Goal: Task Accomplishment & Management: Manage account settings

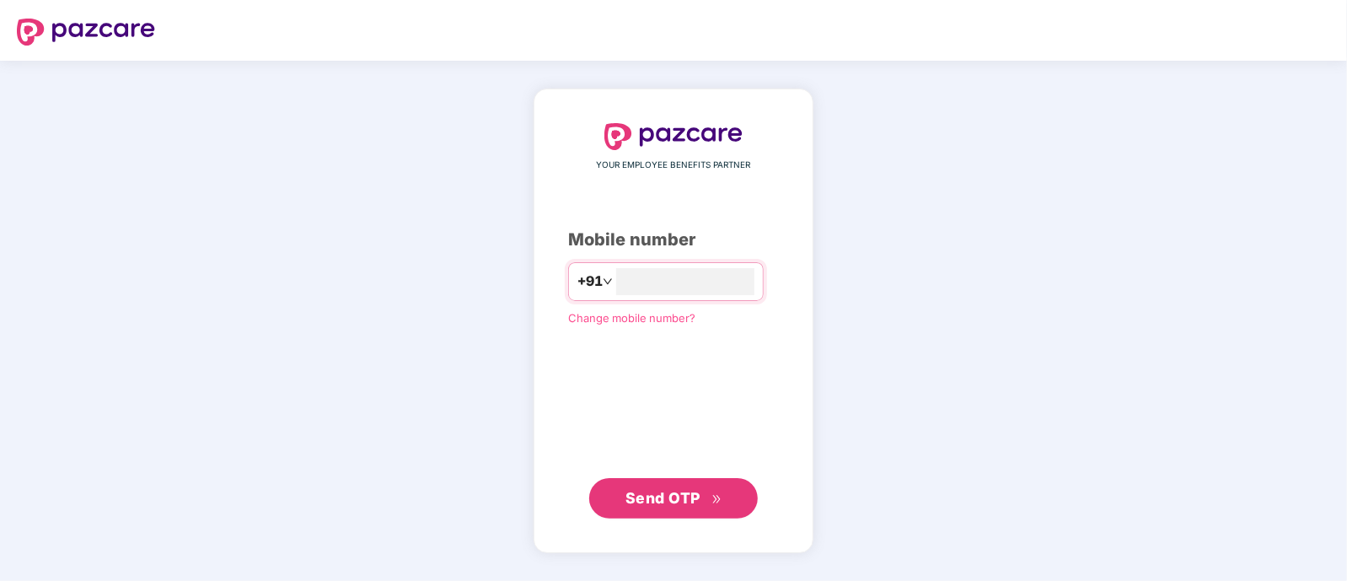
type input "*"
click at [649, 490] on span "Send OTP" at bounding box center [662, 497] width 75 height 18
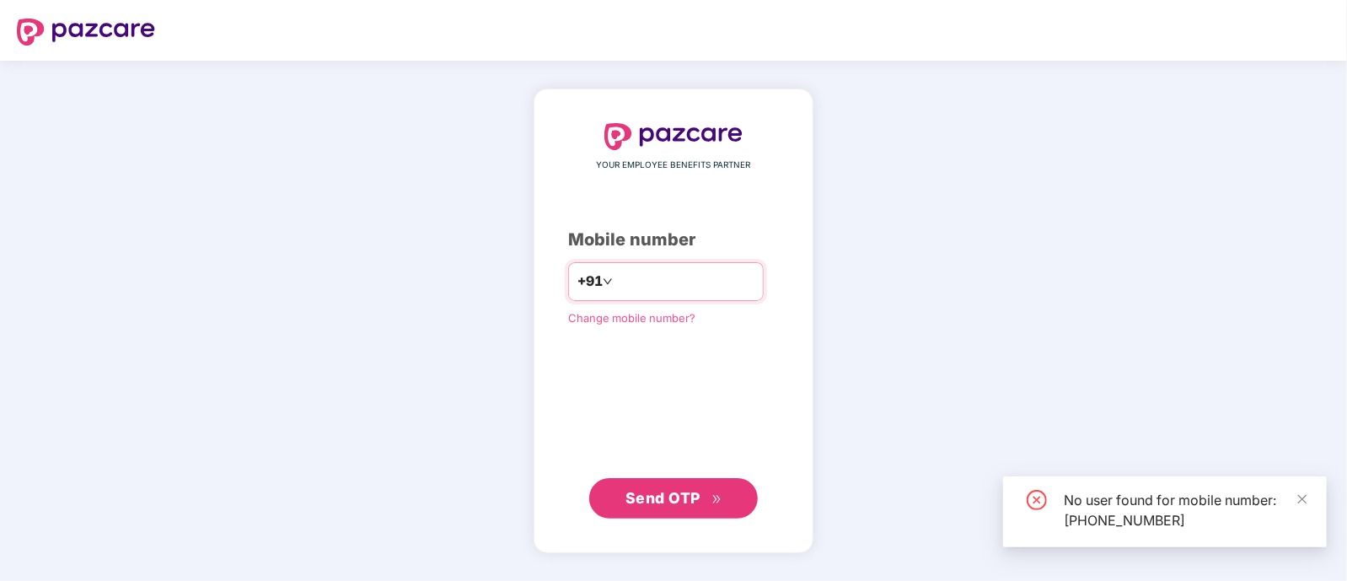
click at [720, 285] on input "**********" at bounding box center [685, 281] width 138 height 27
click at [719, 285] on input "**********" at bounding box center [685, 281] width 138 height 27
click at [715, 283] on input "**********" at bounding box center [685, 281] width 138 height 27
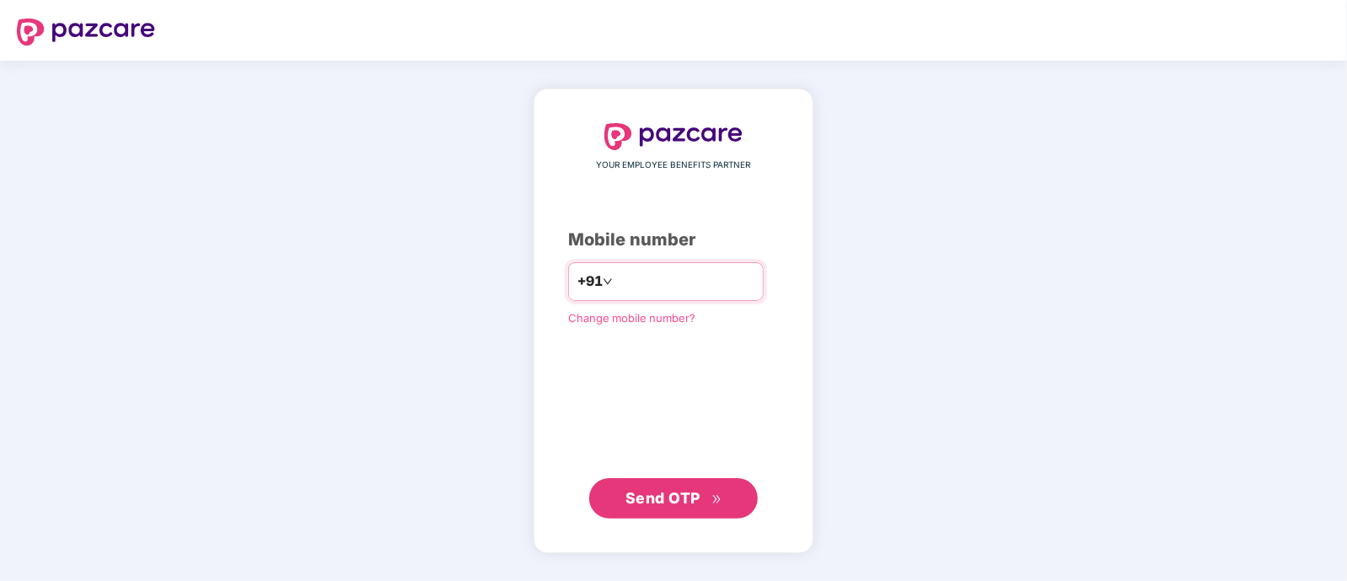
type input "*"
type input "**********"
click at [657, 490] on span "Send OTP" at bounding box center [662, 498] width 75 height 18
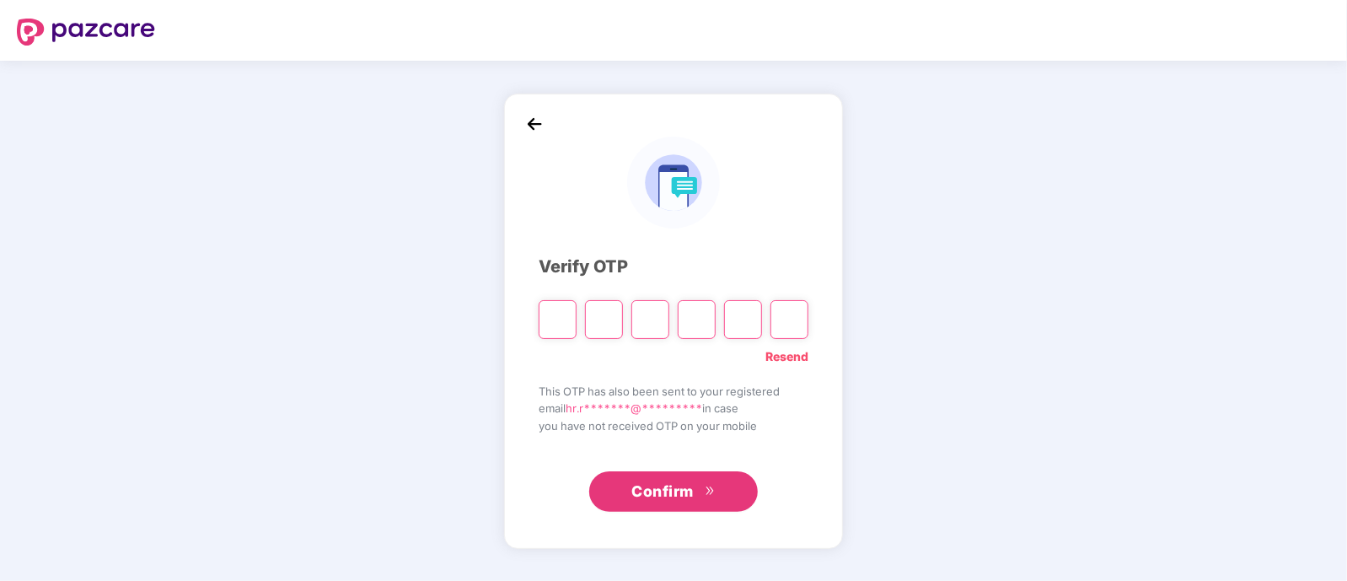
type input "*"
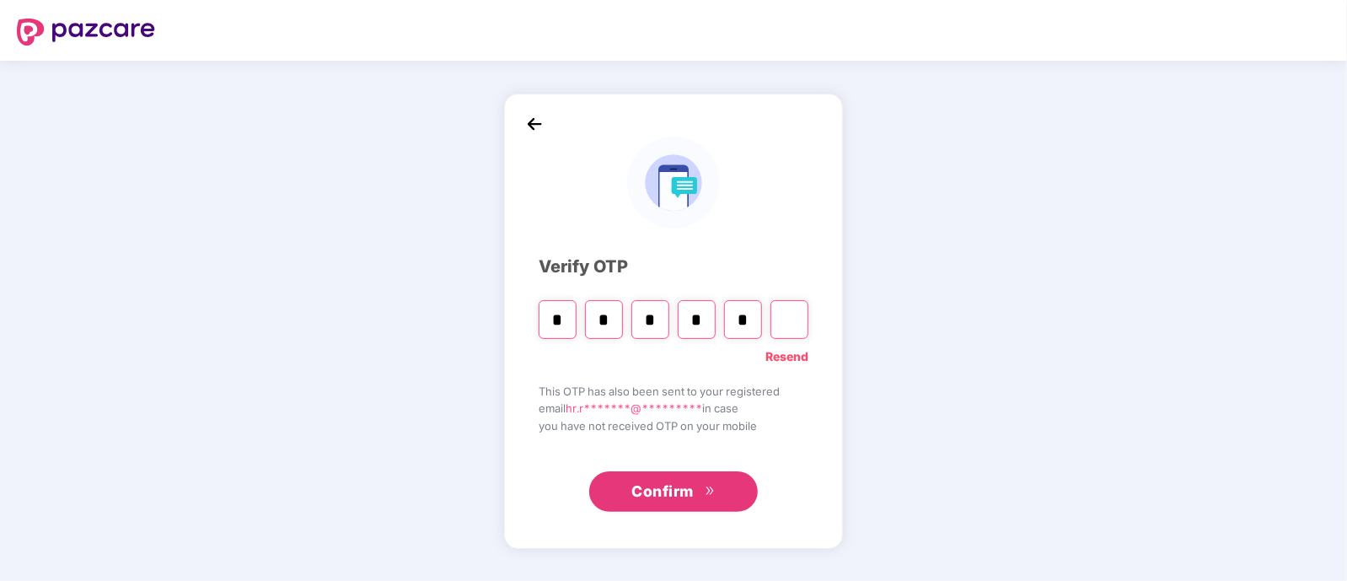
type input "*"
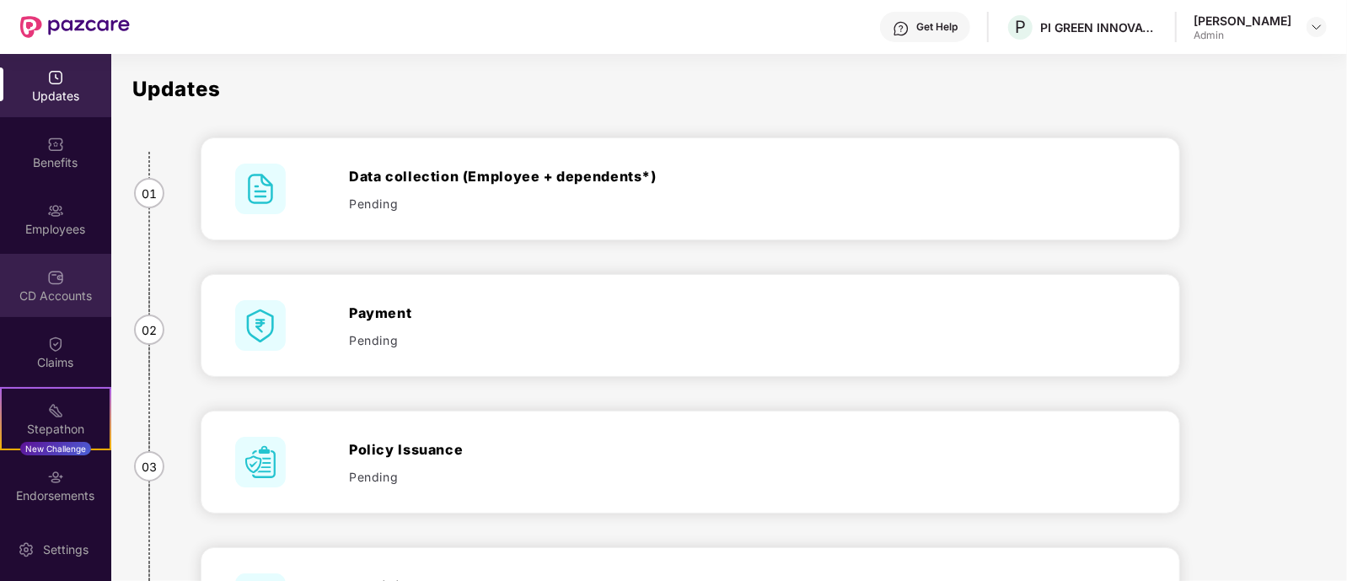
click at [50, 280] on img at bounding box center [55, 277] width 17 height 17
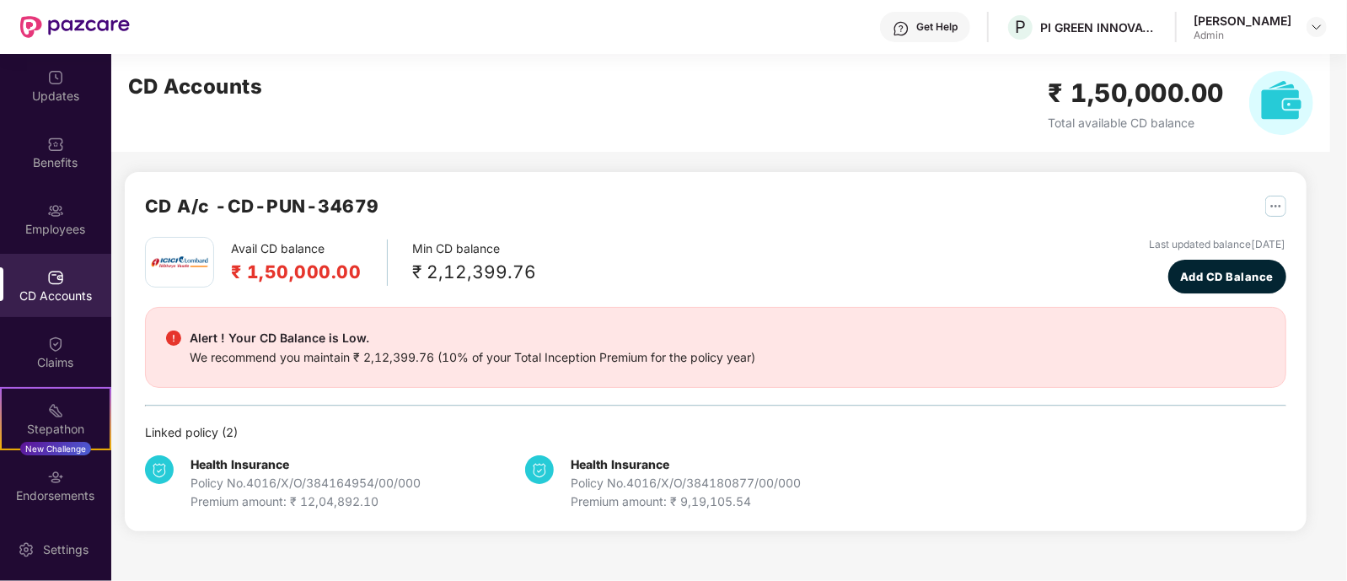
scroll to position [68, 0]
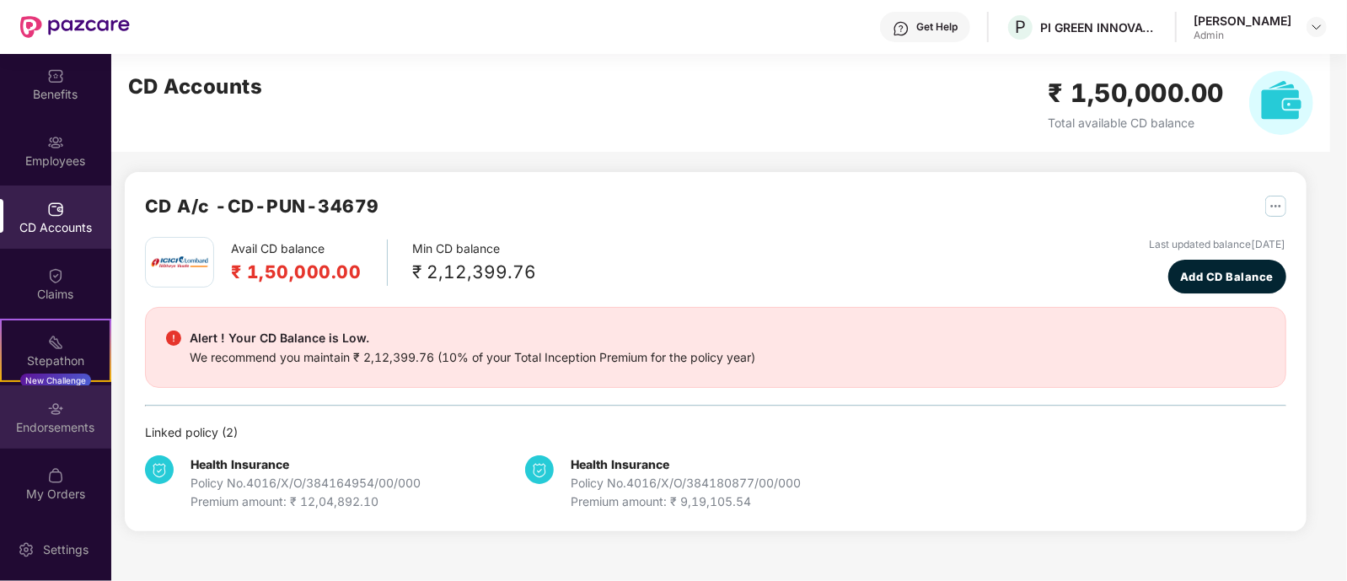
click at [47, 415] on img at bounding box center [55, 408] width 17 height 17
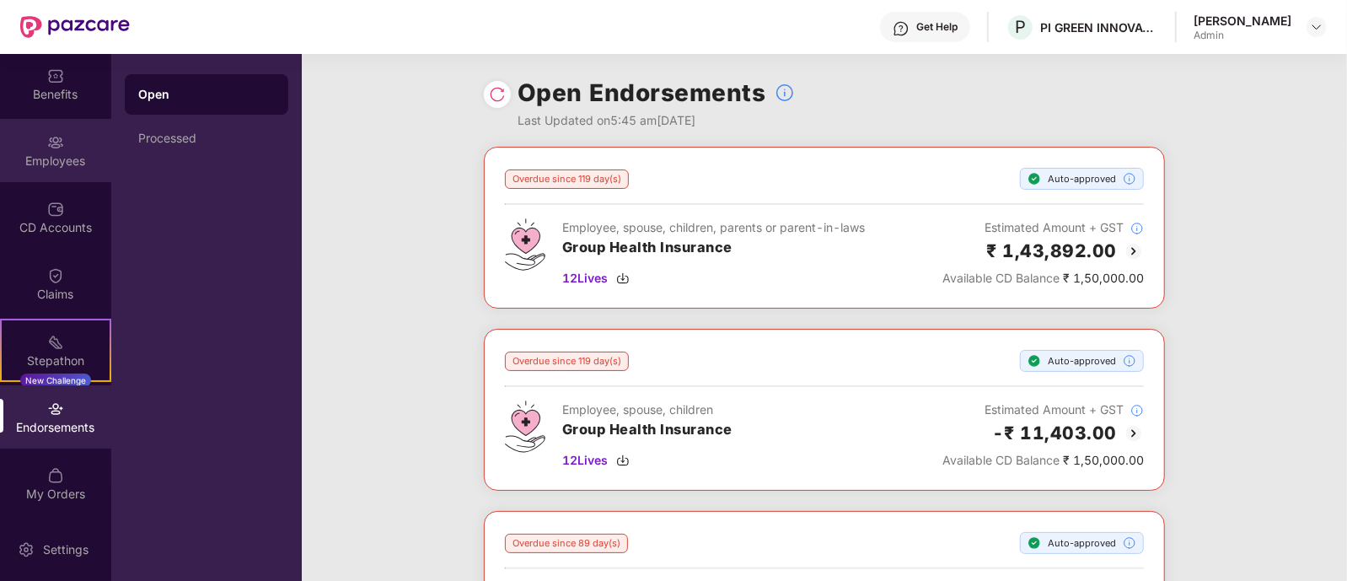
click at [56, 146] on img at bounding box center [55, 142] width 17 height 17
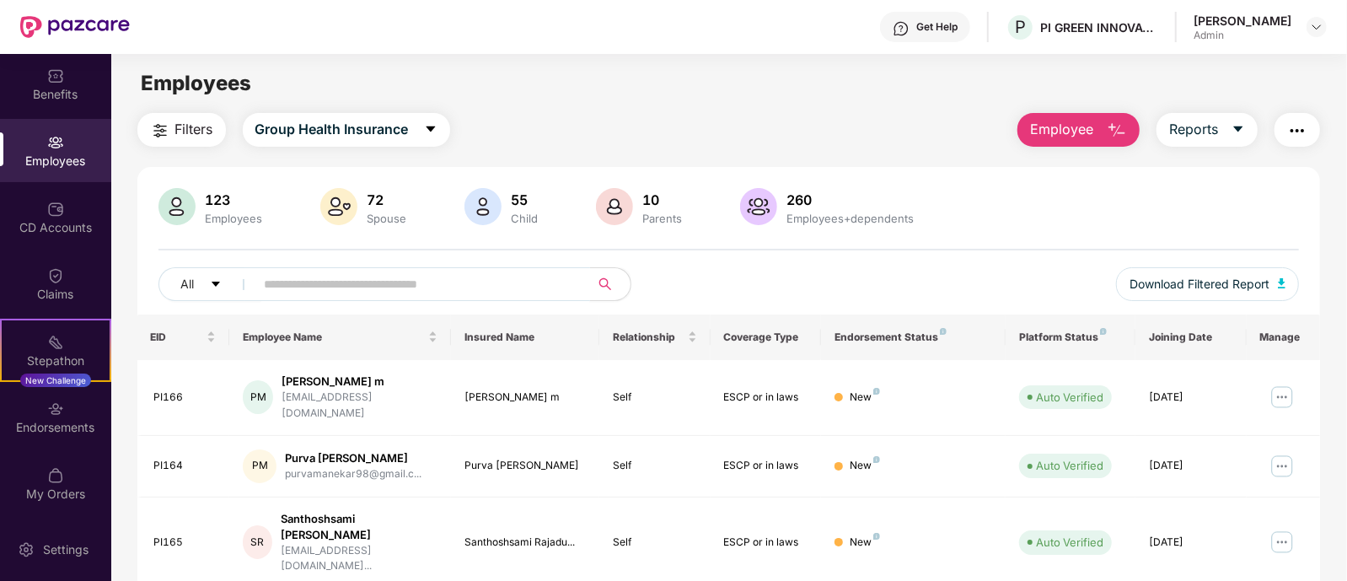
click at [287, 280] on input "text" at bounding box center [416, 283] width 303 height 25
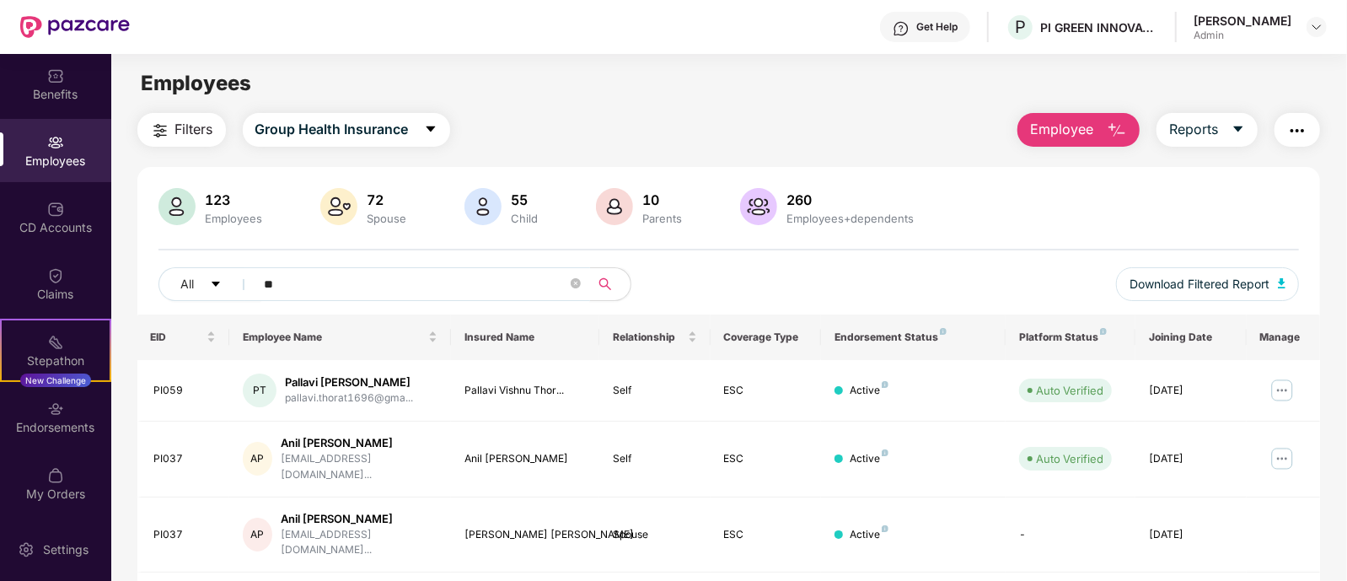
type input "*"
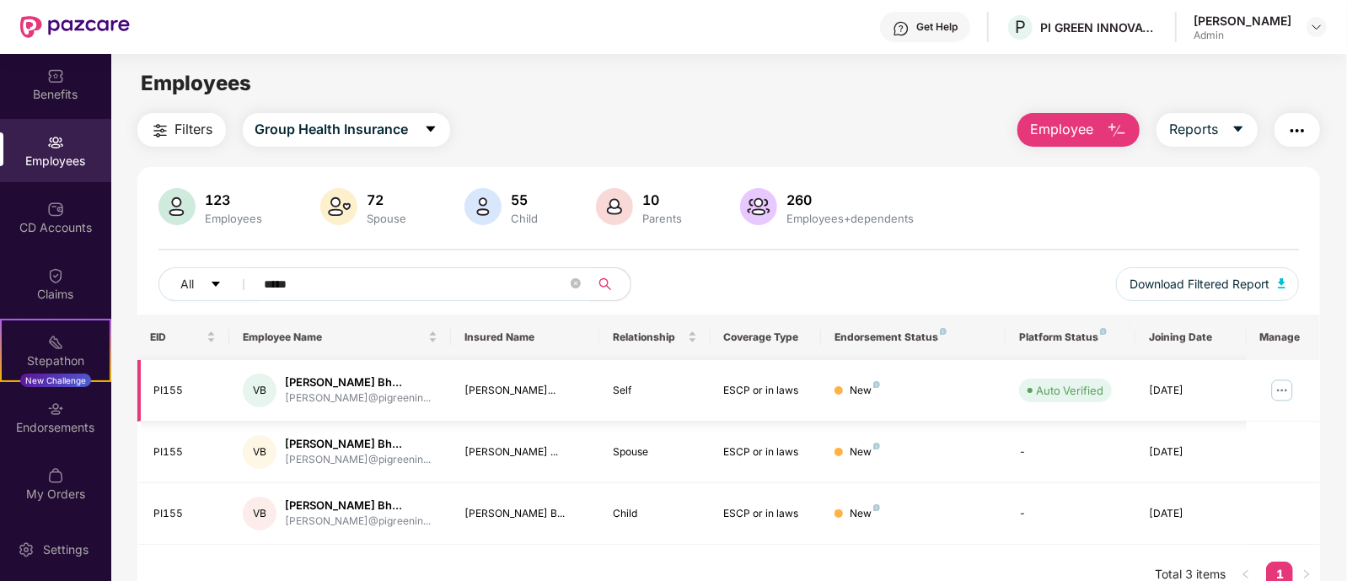
type input "*****"
click at [1278, 393] on img at bounding box center [1281, 390] width 27 height 27
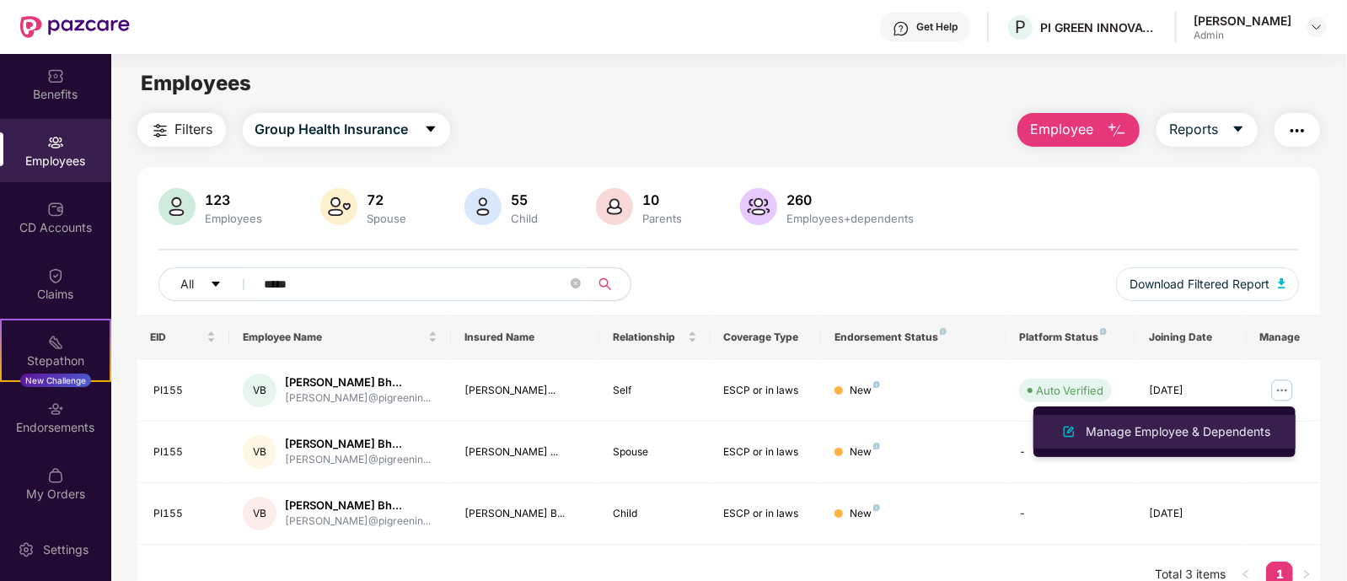
click at [1191, 431] on div "Manage Employee & Dependents" at bounding box center [1177, 431] width 191 height 19
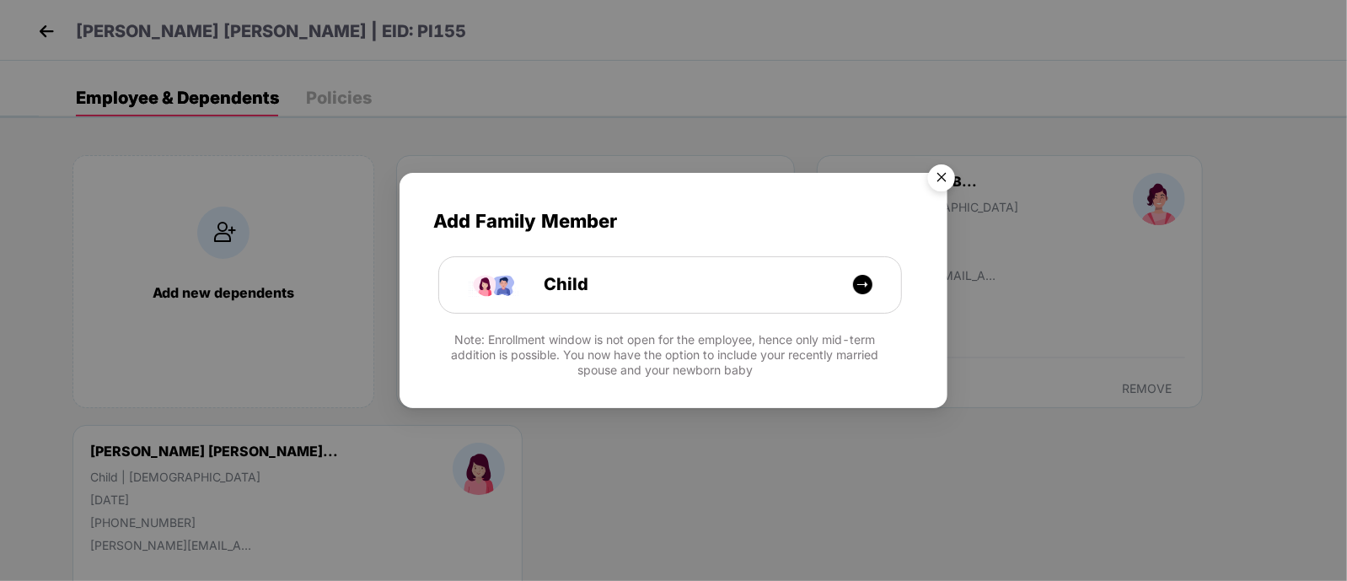
click at [948, 175] on img "Close" at bounding box center [941, 180] width 47 height 47
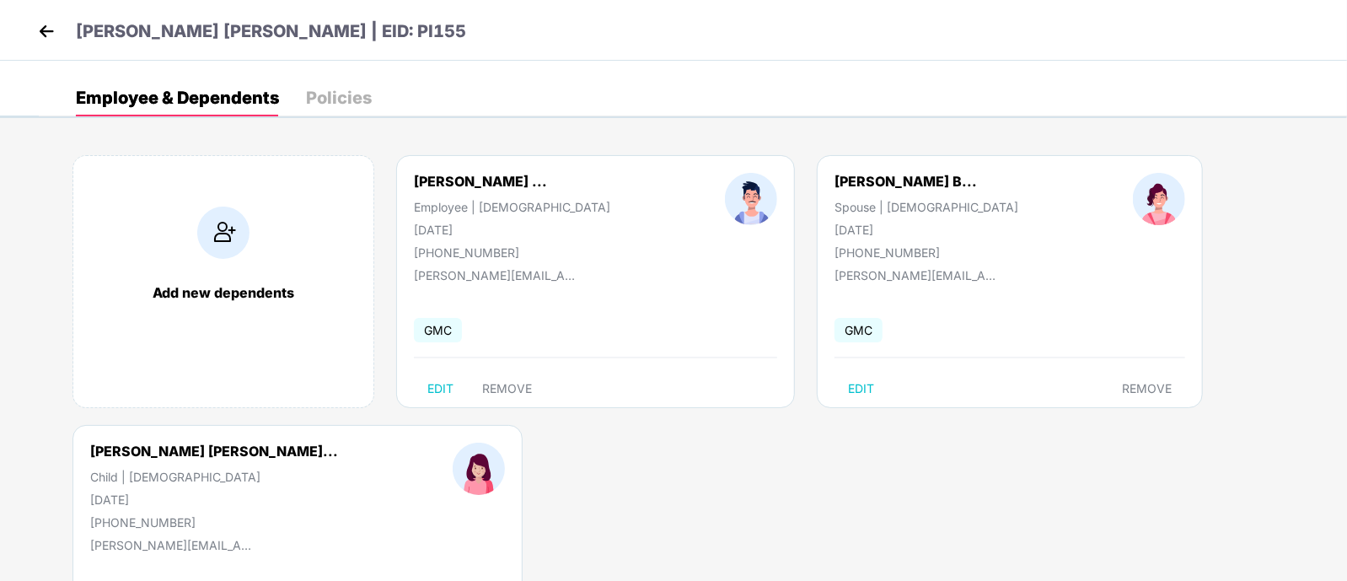
click at [327, 91] on div "Policies" at bounding box center [339, 97] width 66 height 17
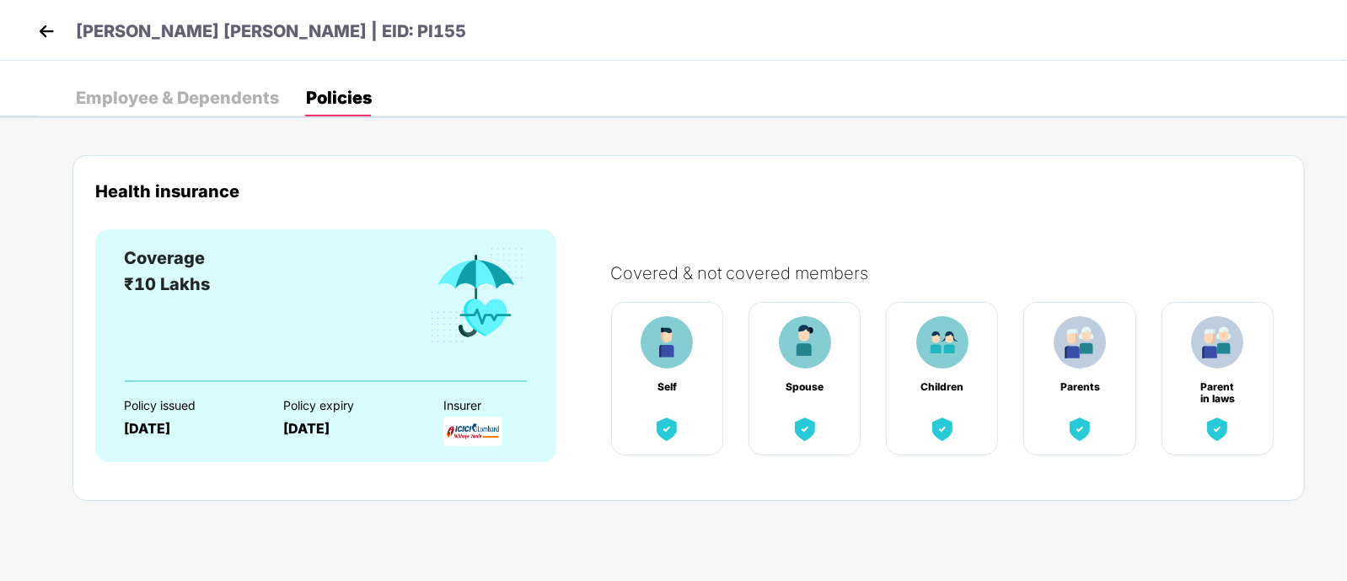
click at [205, 89] on div "Employee & Dependents" at bounding box center [177, 97] width 203 height 17
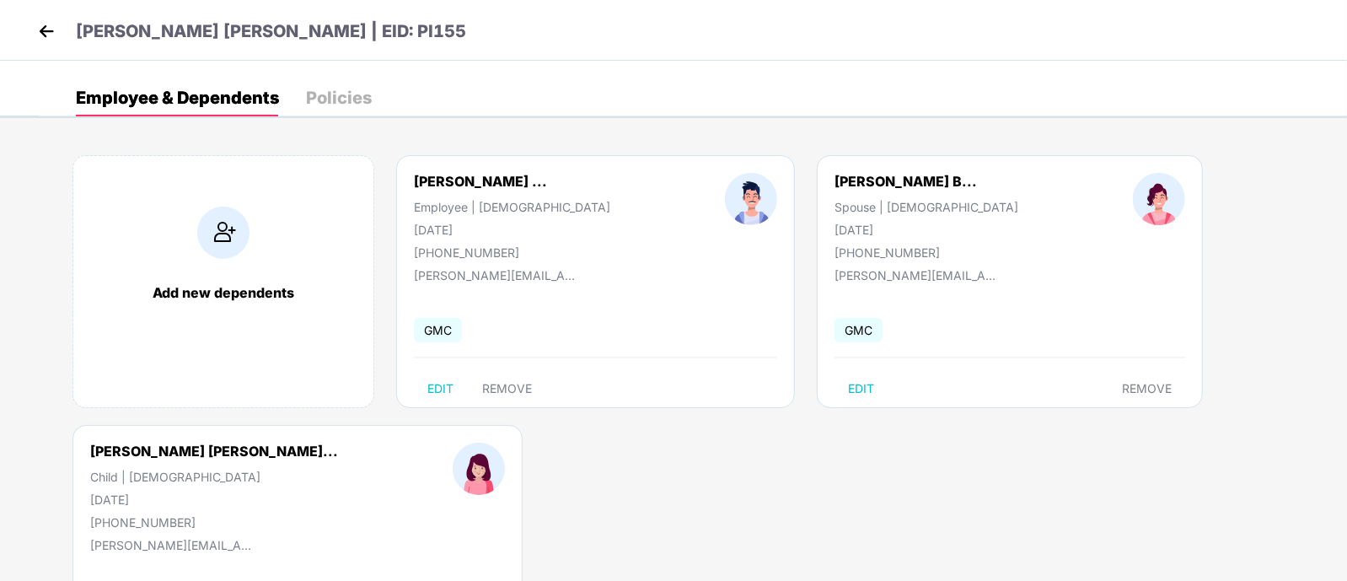
click at [370, 93] on div "Policies" at bounding box center [339, 97] width 66 height 17
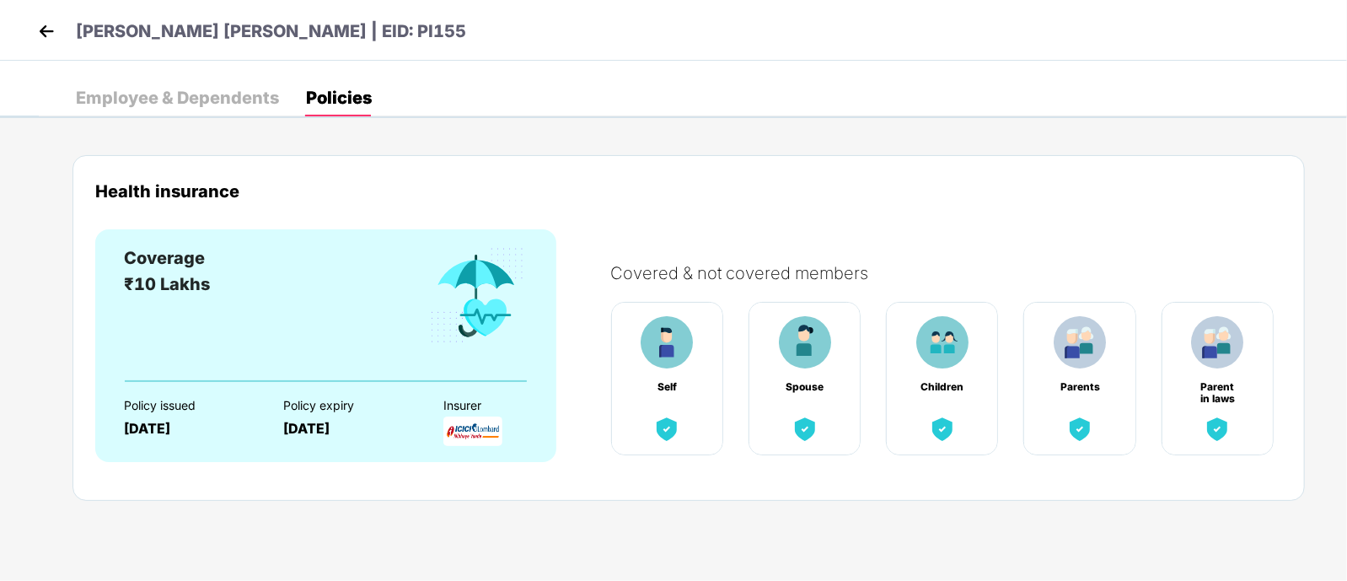
click at [46, 27] on img at bounding box center [46, 31] width 25 height 25
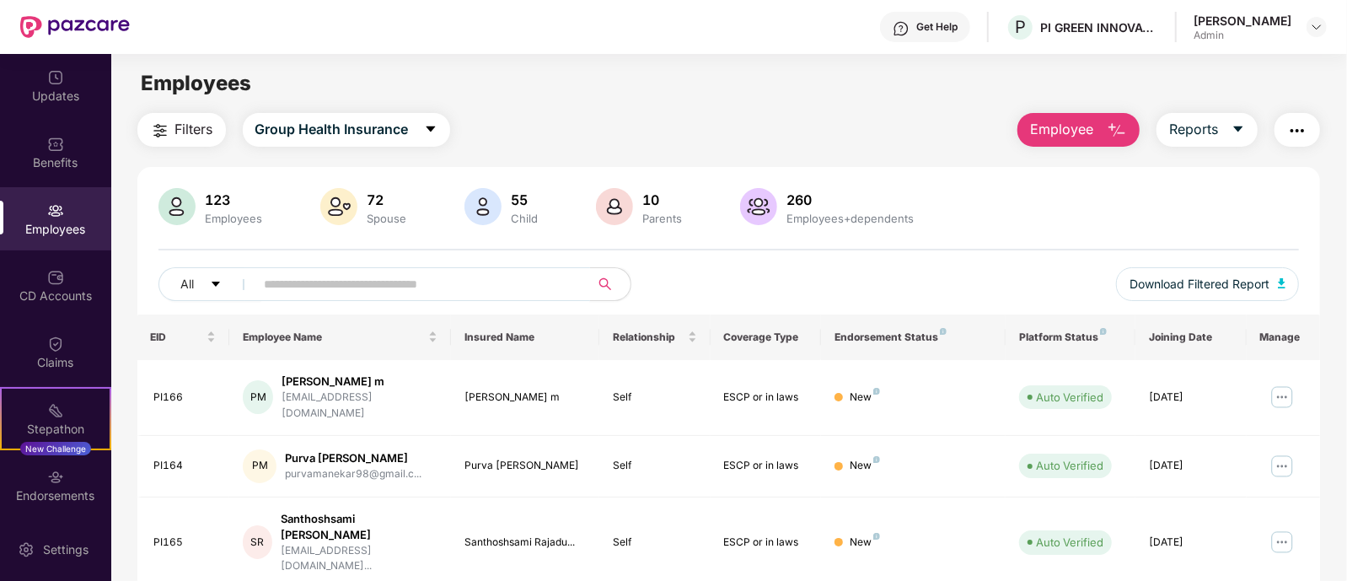
click at [367, 283] on input "text" at bounding box center [416, 283] width 303 height 25
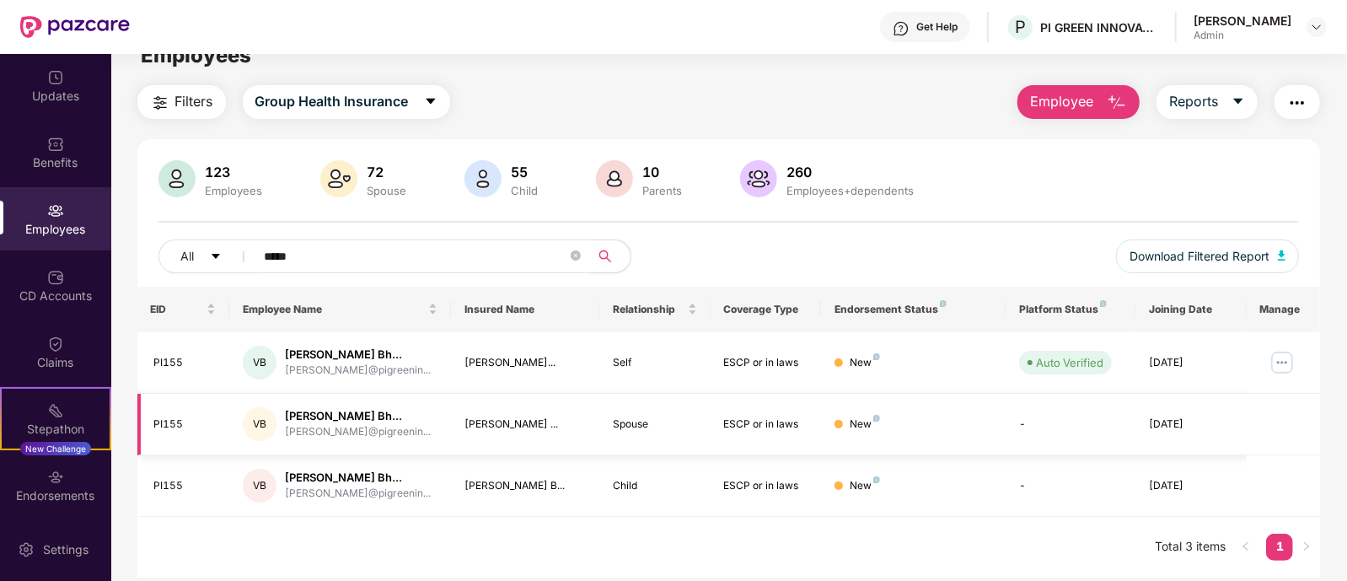
scroll to position [54, 0]
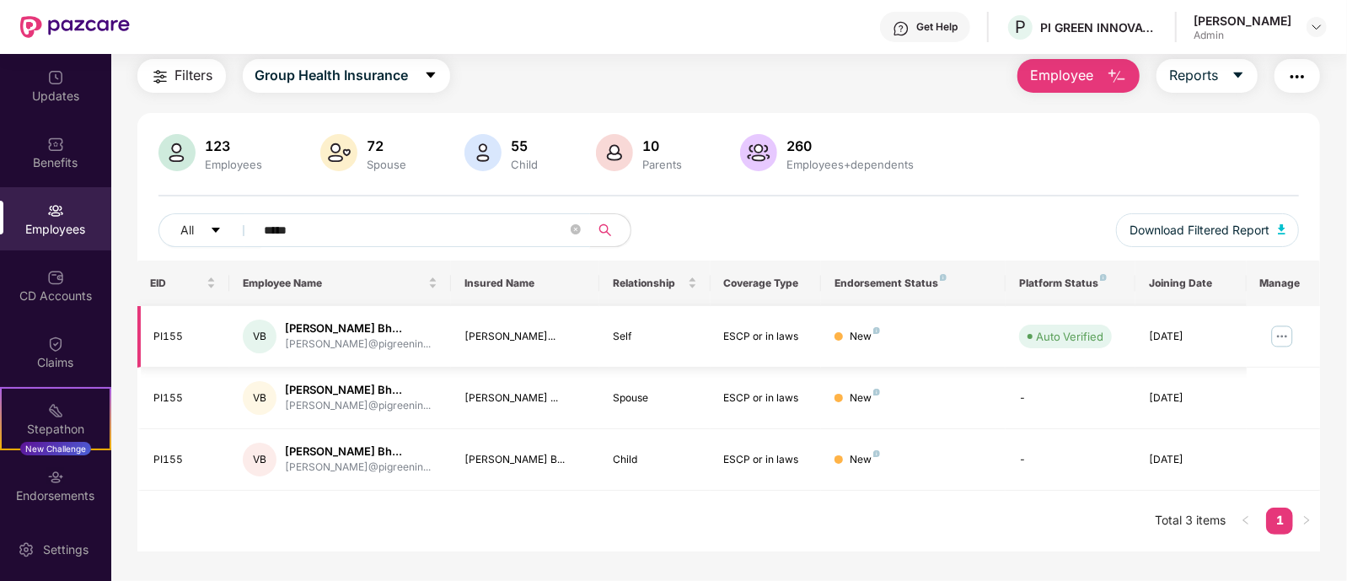
type input "*****"
click at [1278, 331] on img at bounding box center [1281, 336] width 27 height 27
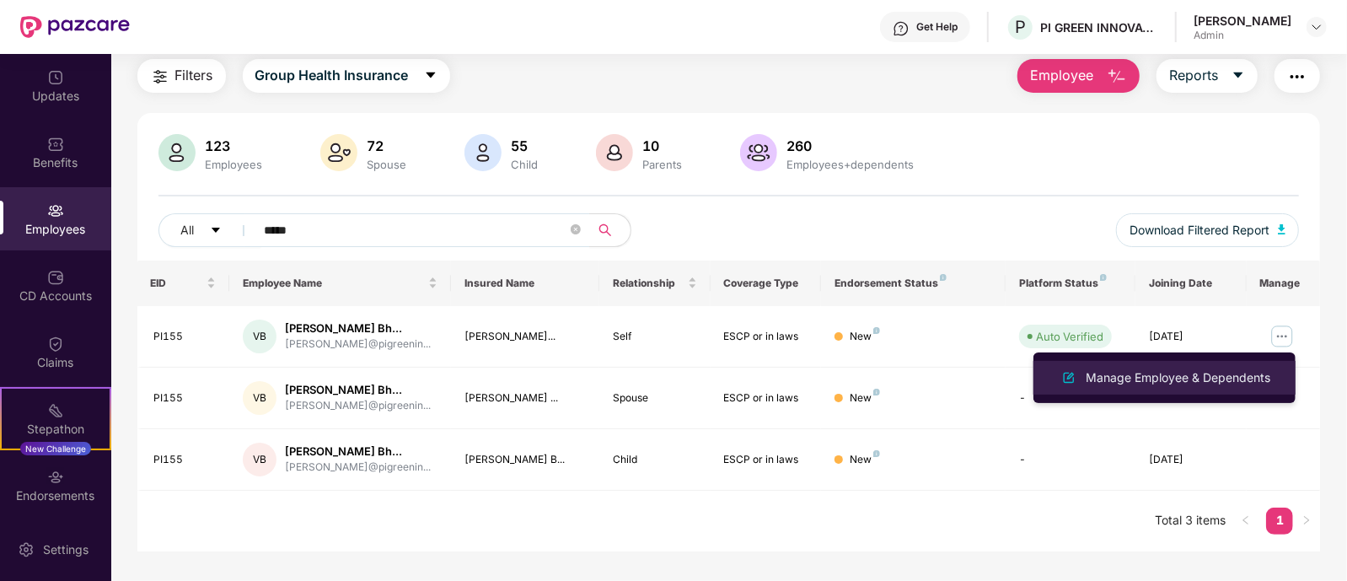
click at [1192, 373] on div "Manage Employee & Dependents" at bounding box center [1177, 377] width 191 height 19
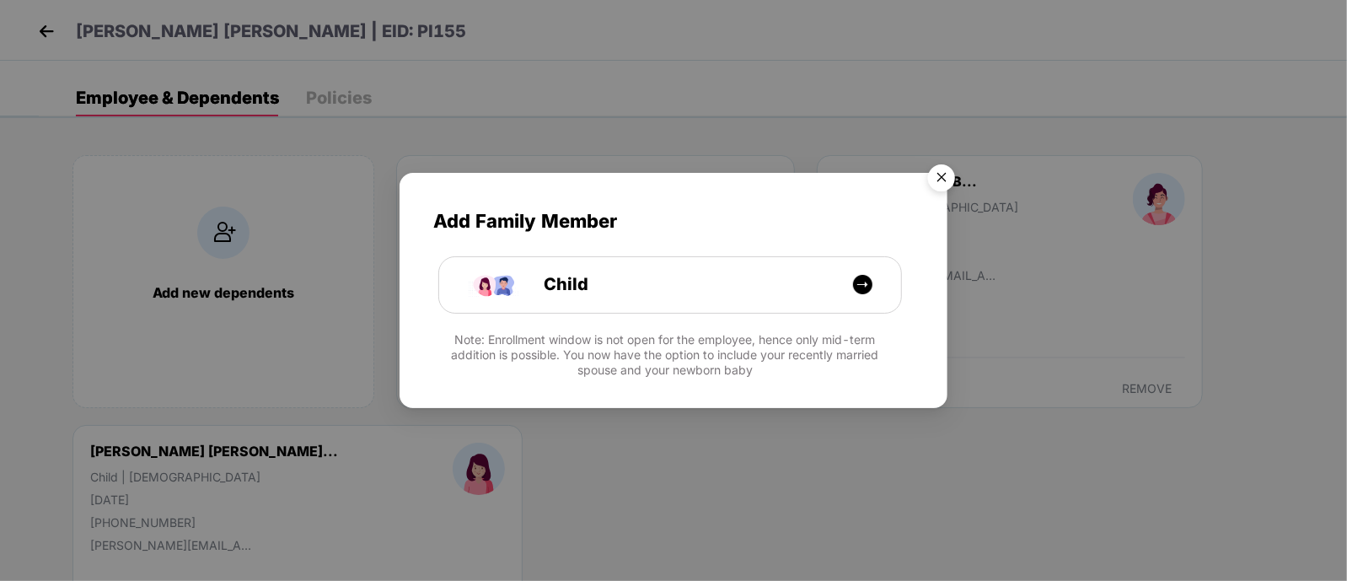
click at [946, 179] on img "Close" at bounding box center [941, 180] width 47 height 47
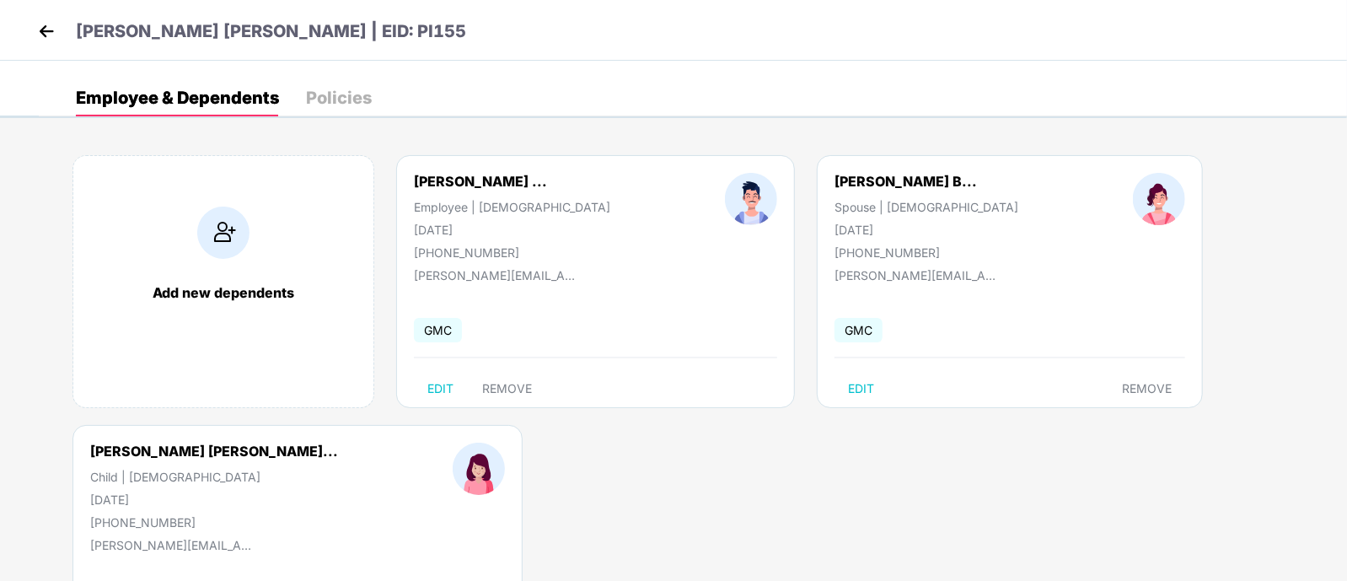
click at [347, 99] on div "Policies" at bounding box center [339, 97] width 66 height 17
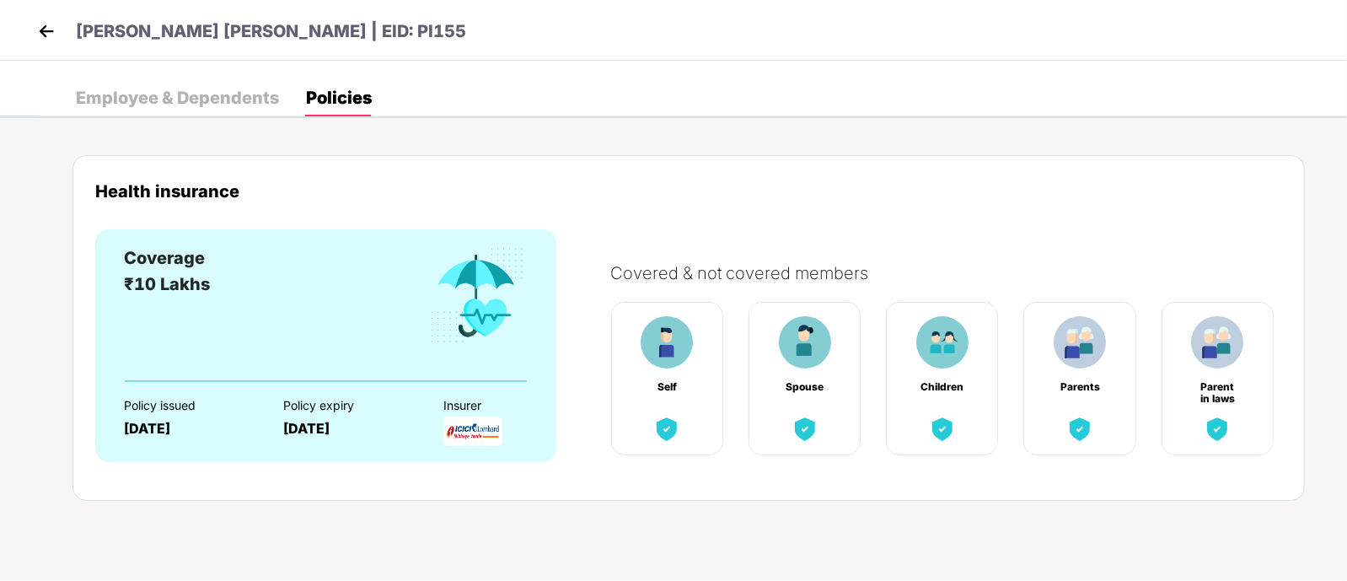
click at [164, 78] on div "Employee & Dependents Policies Add new dependents Vishwanath Pundalik ... Emplo…" at bounding box center [673, 89] width 1347 height 57
click at [42, 30] on img at bounding box center [46, 31] width 25 height 25
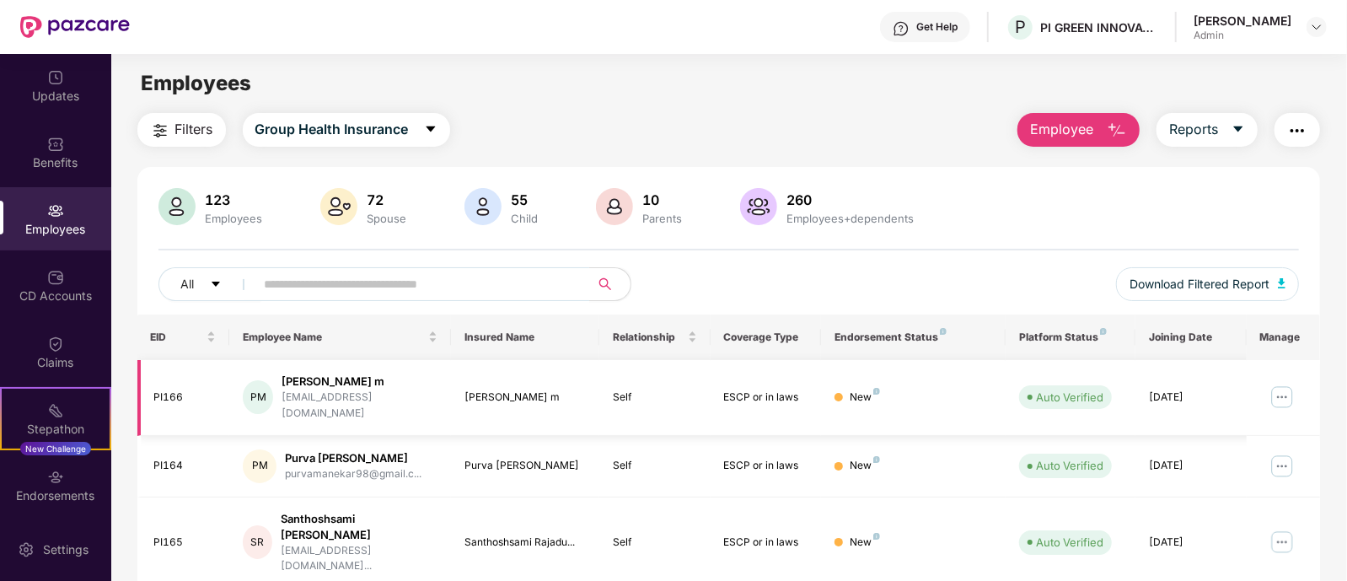
click at [1278, 390] on img at bounding box center [1281, 396] width 27 height 27
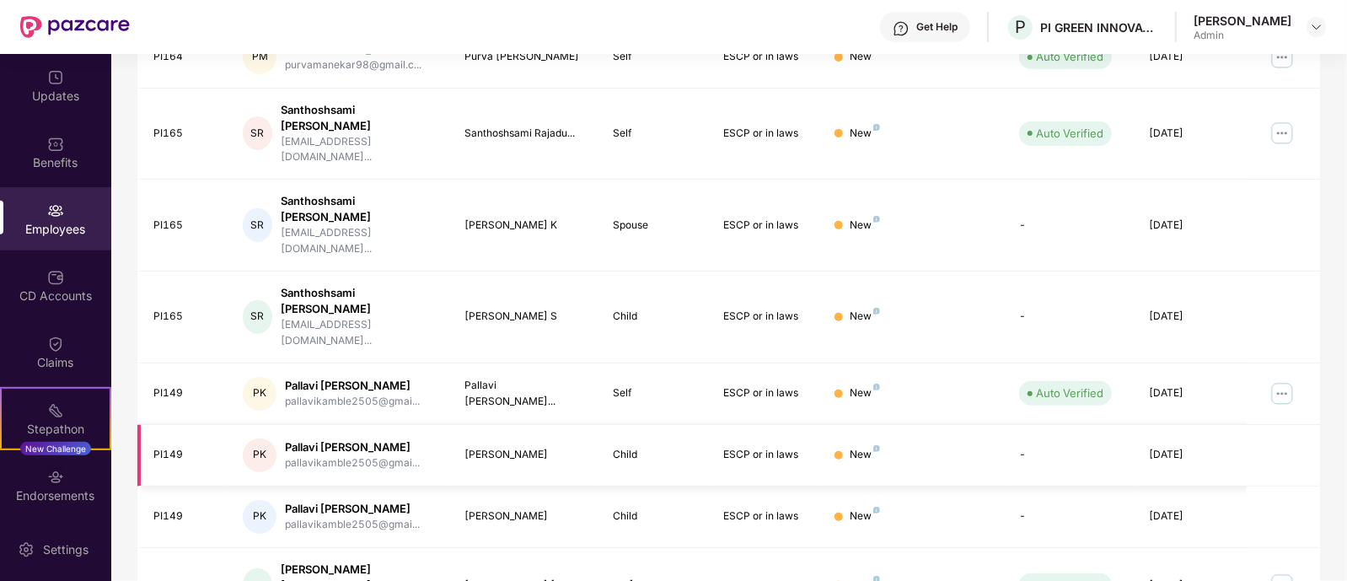
scroll to position [453, 0]
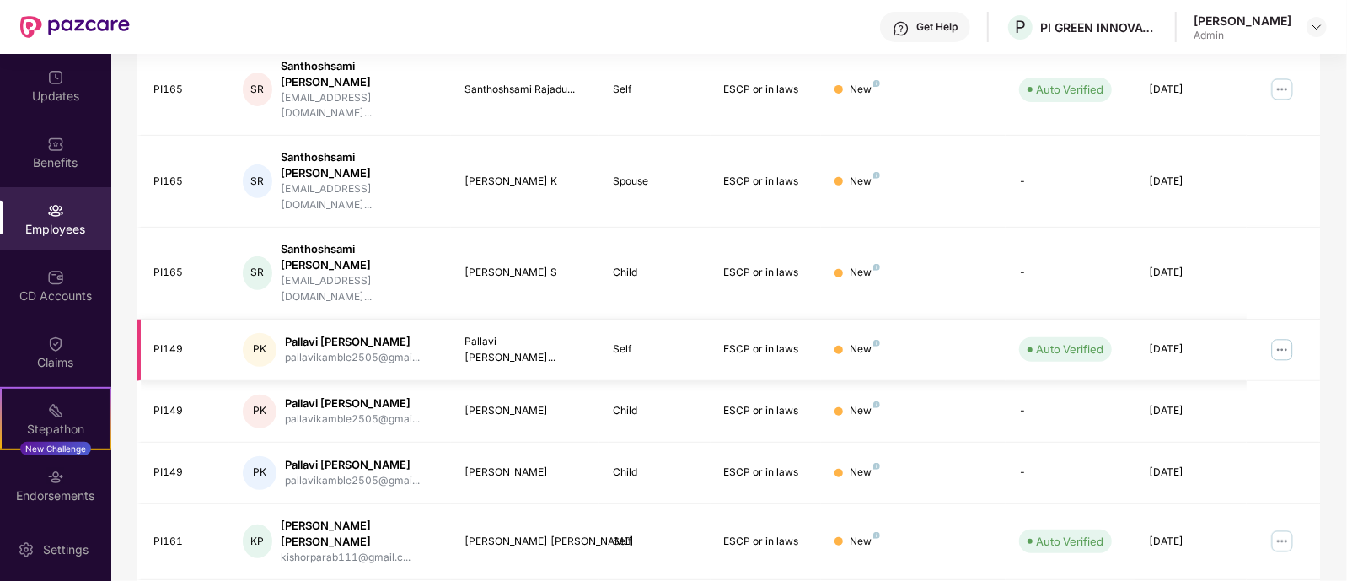
click at [1287, 336] on img at bounding box center [1281, 349] width 27 height 27
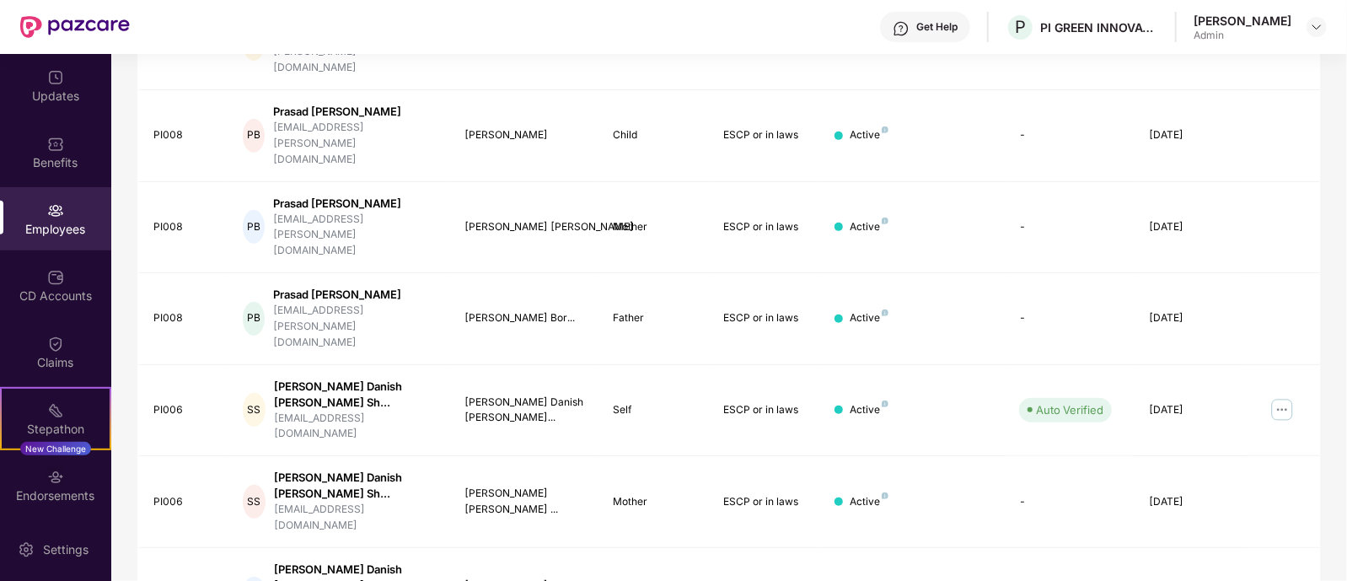
click at [1285, 396] on img at bounding box center [1281, 409] width 27 height 27
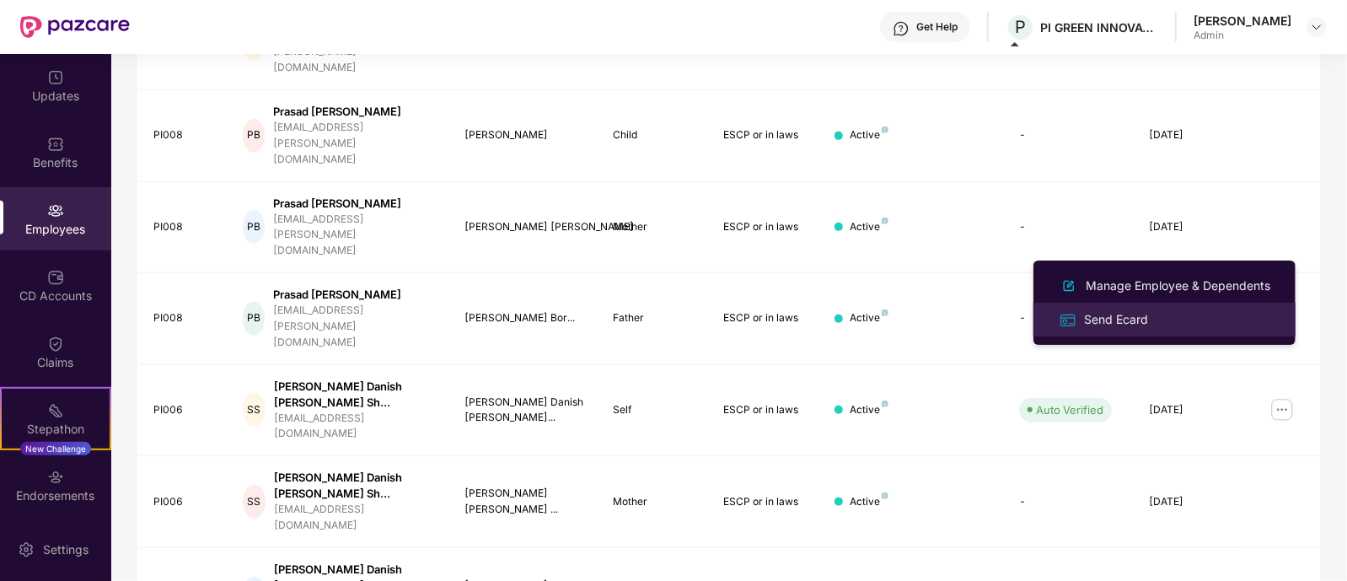
click at [1148, 314] on div "Send Ecard" at bounding box center [1115, 319] width 71 height 19
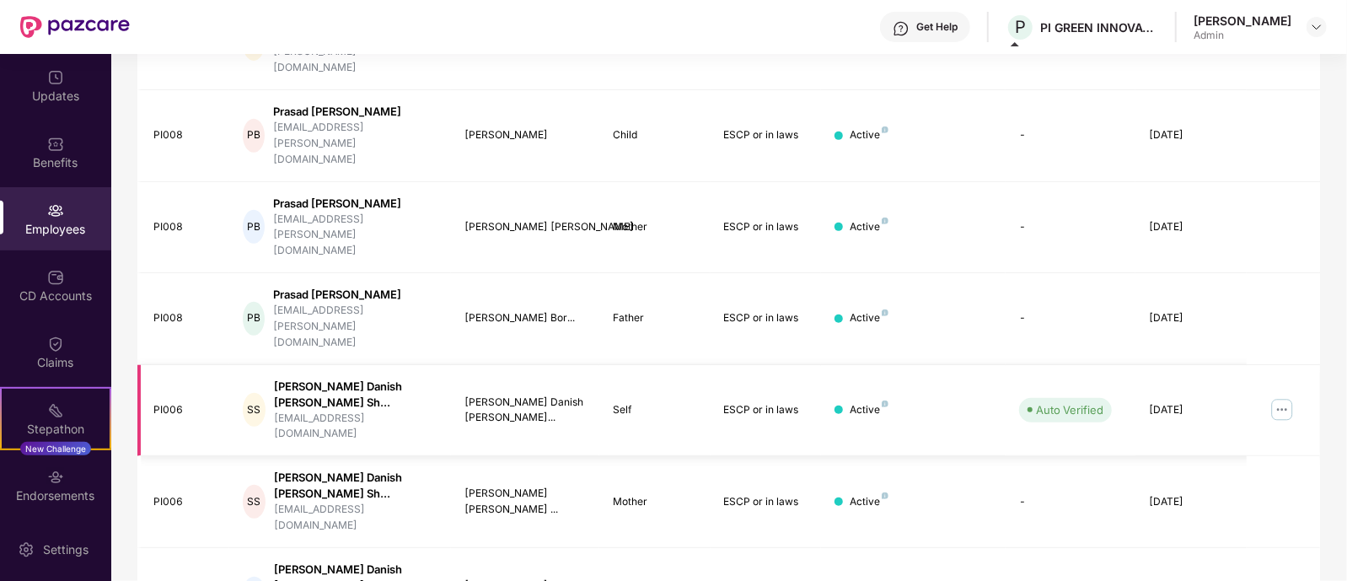
click at [1281, 396] on img at bounding box center [1281, 409] width 27 height 27
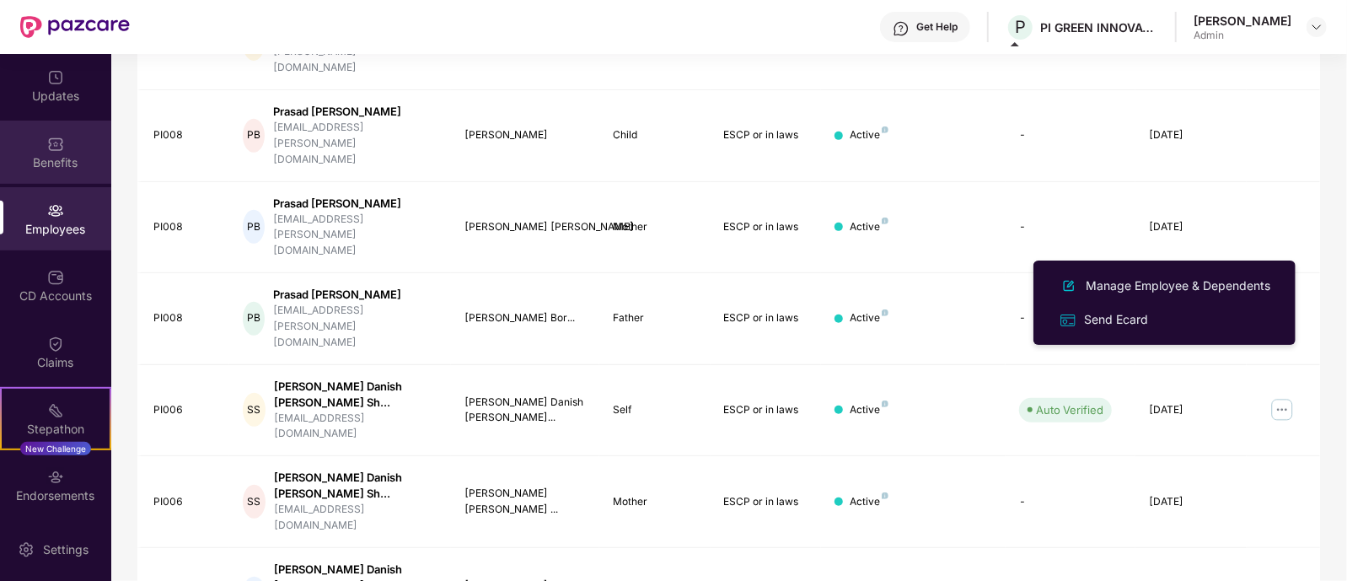
click at [73, 168] on div "Benefits" at bounding box center [55, 162] width 111 height 17
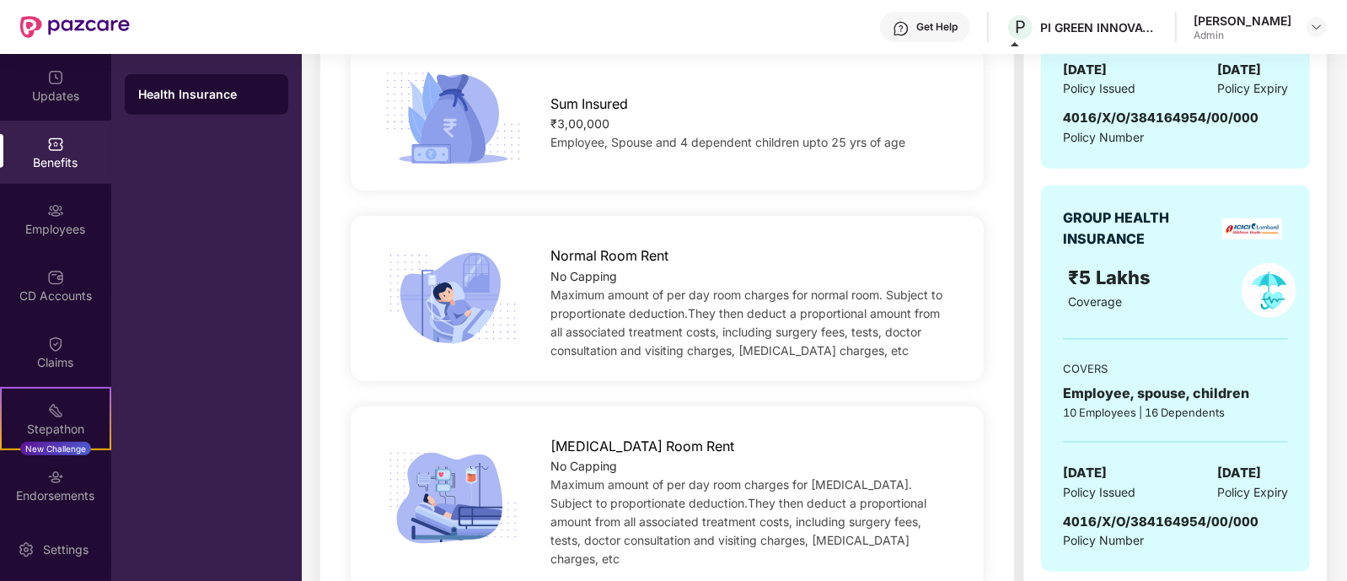
click at [181, 99] on div "Health Insurance" at bounding box center [206, 94] width 137 height 17
click at [55, 94] on div "Updates" at bounding box center [55, 96] width 111 height 17
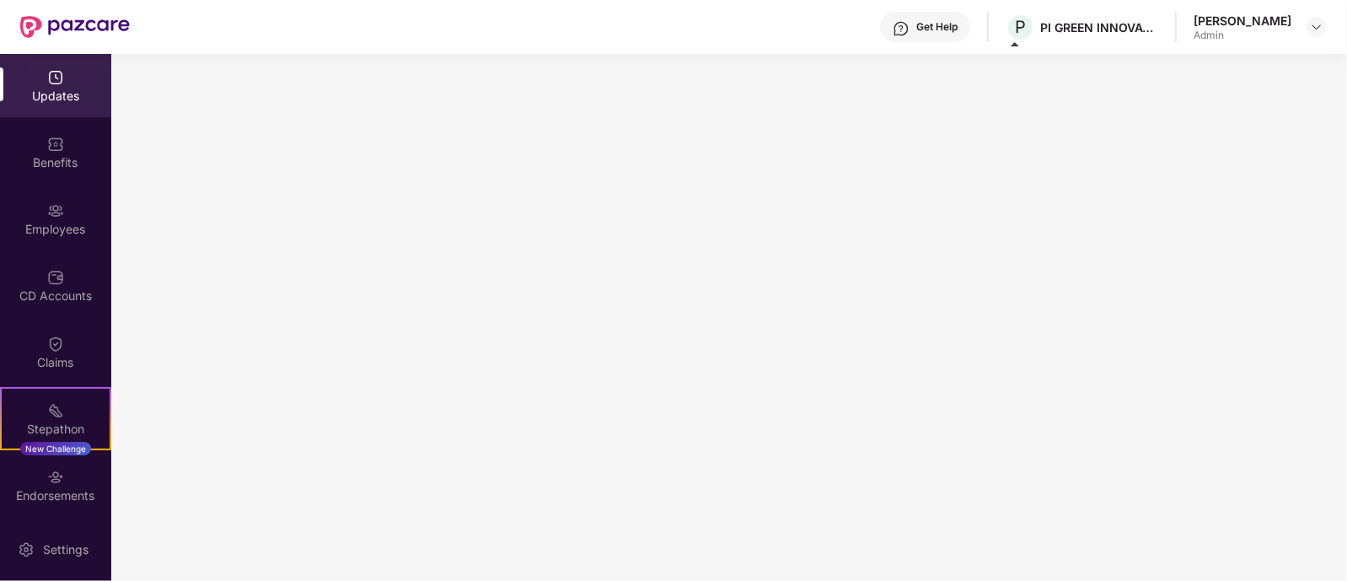
scroll to position [0, 0]
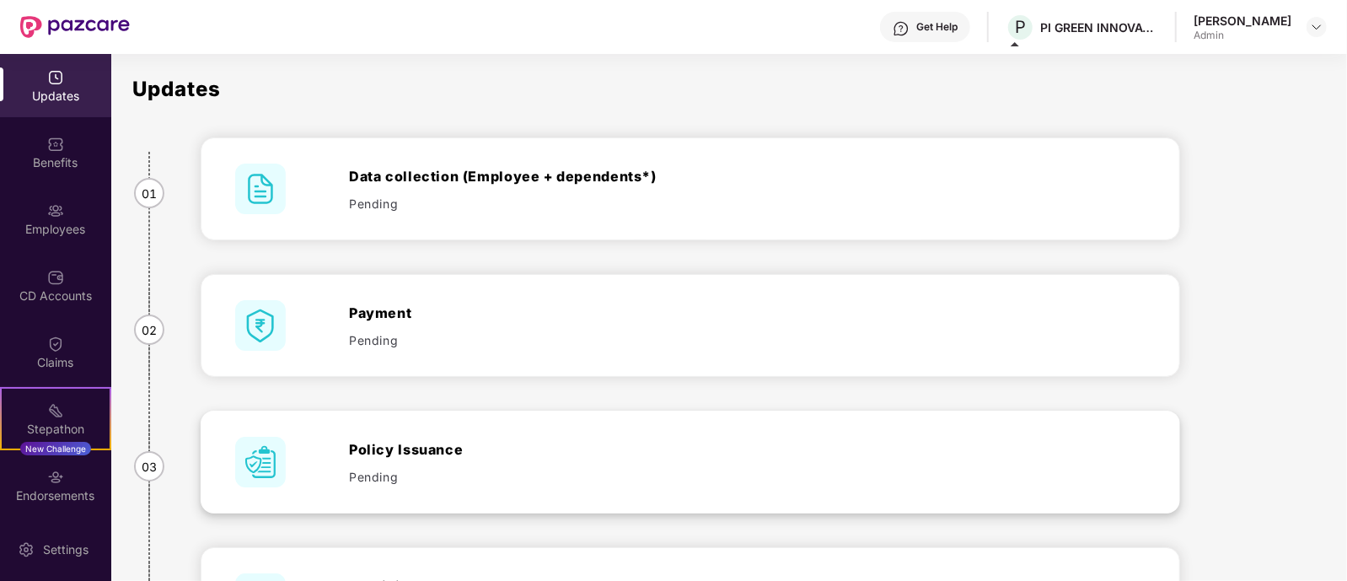
click at [379, 453] on div "Policy Issuance" at bounding box center [633, 449] width 569 height 20
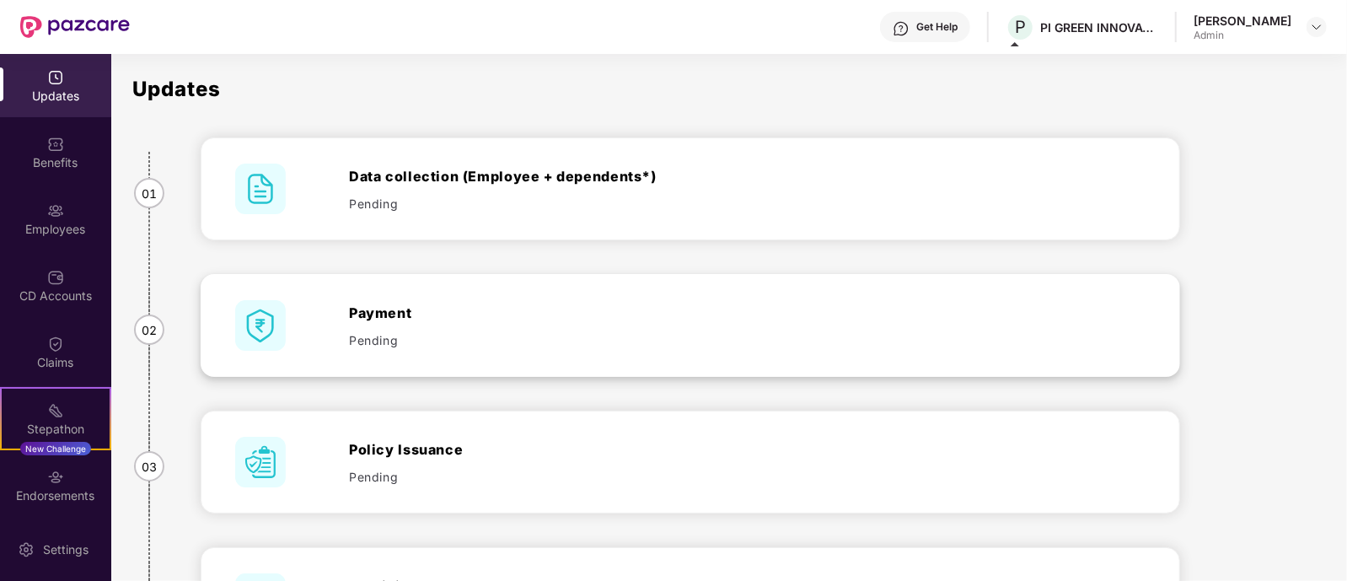
click at [404, 324] on div "Payment Pending" at bounding box center [633, 326] width 569 height 46
click at [383, 187] on div "Data collection (Employee + dependents*) Pending" at bounding box center [633, 189] width 569 height 46
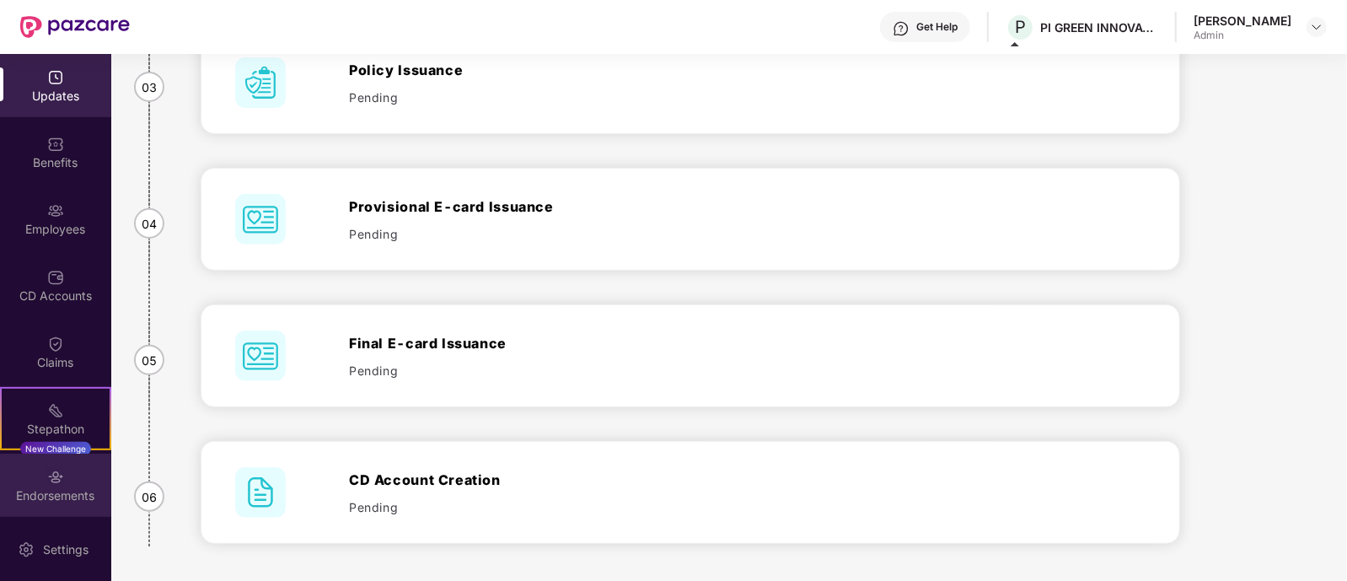
click at [36, 494] on div "Endorsements" at bounding box center [55, 495] width 111 height 17
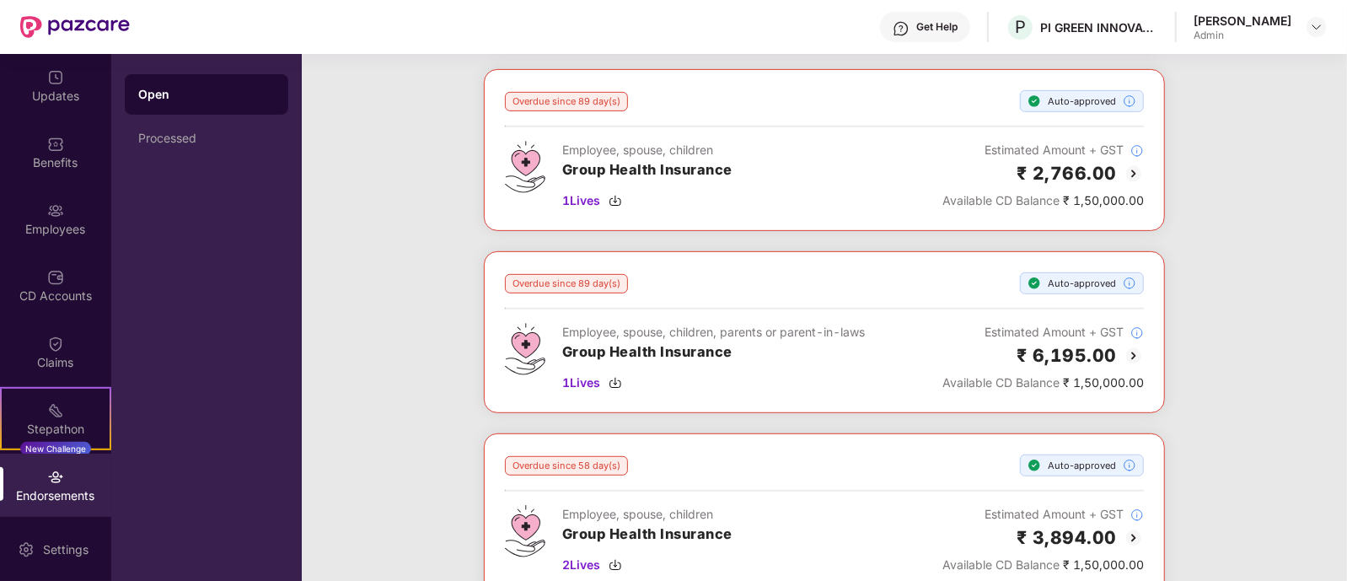
scroll to position [0, 0]
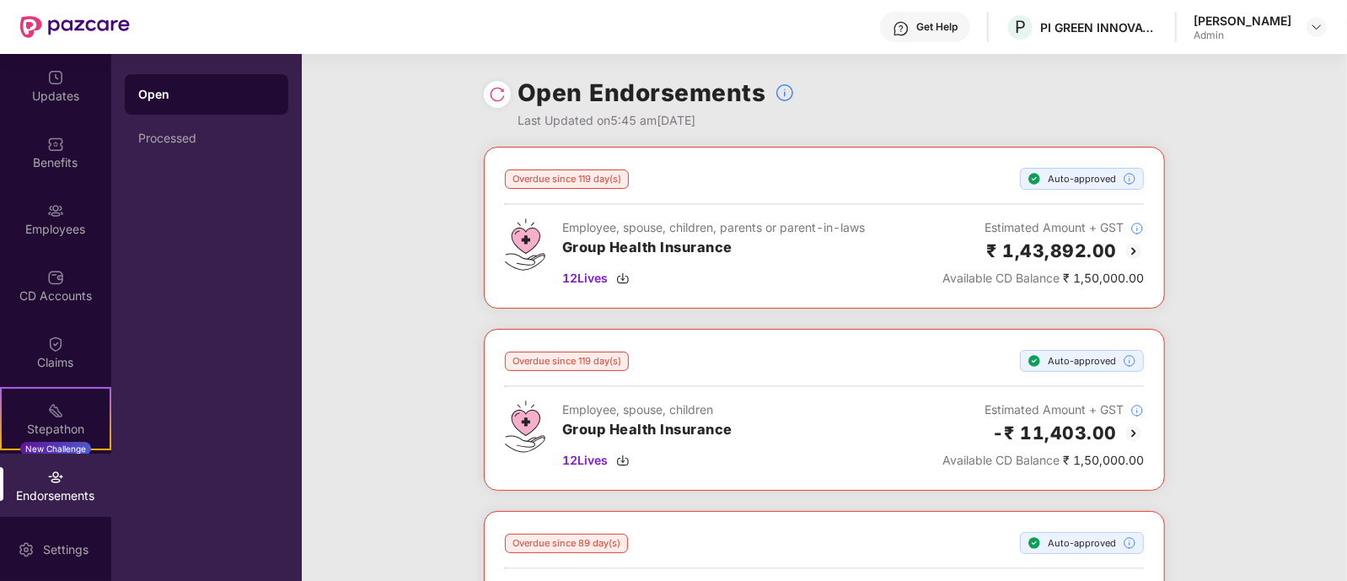
click at [1134, 250] on img at bounding box center [1133, 251] width 20 height 20
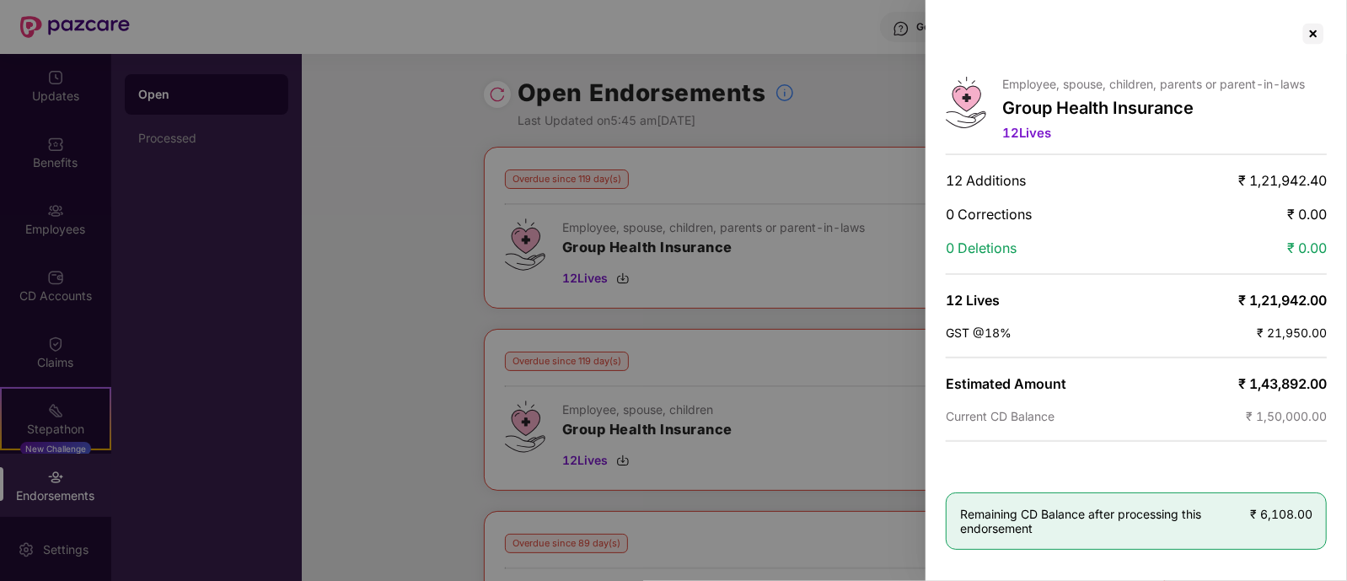
click at [864, 115] on div at bounding box center [673, 290] width 1347 height 581
click at [1311, 34] on div at bounding box center [1312, 33] width 27 height 27
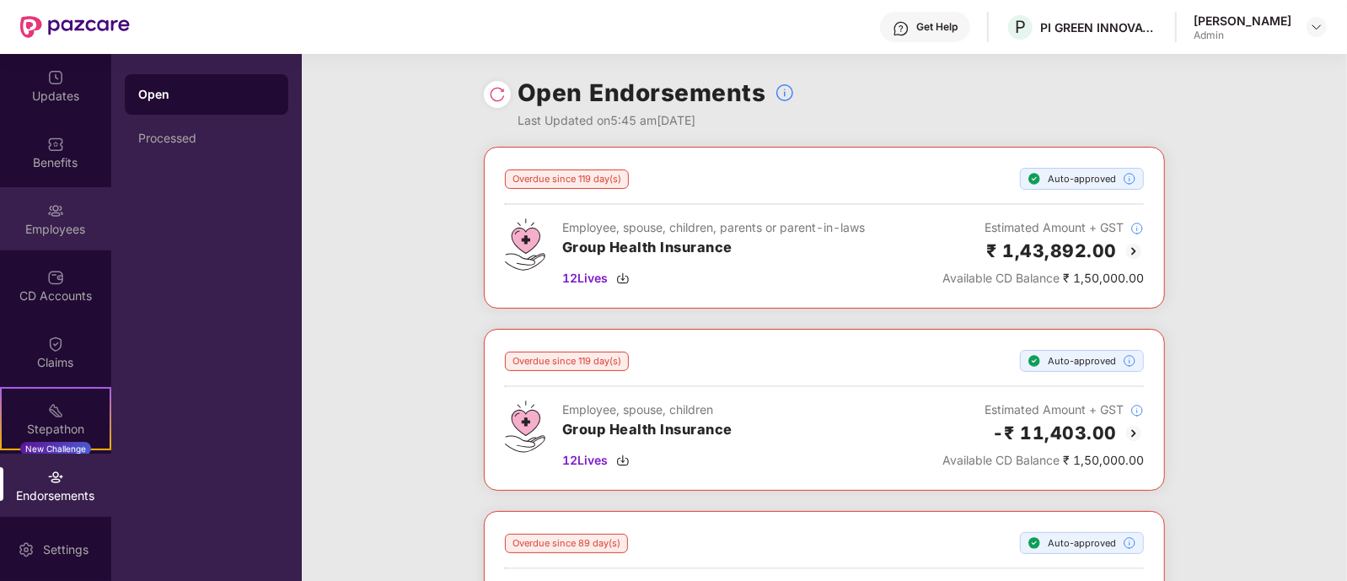
click at [61, 203] on img at bounding box center [55, 210] width 17 height 17
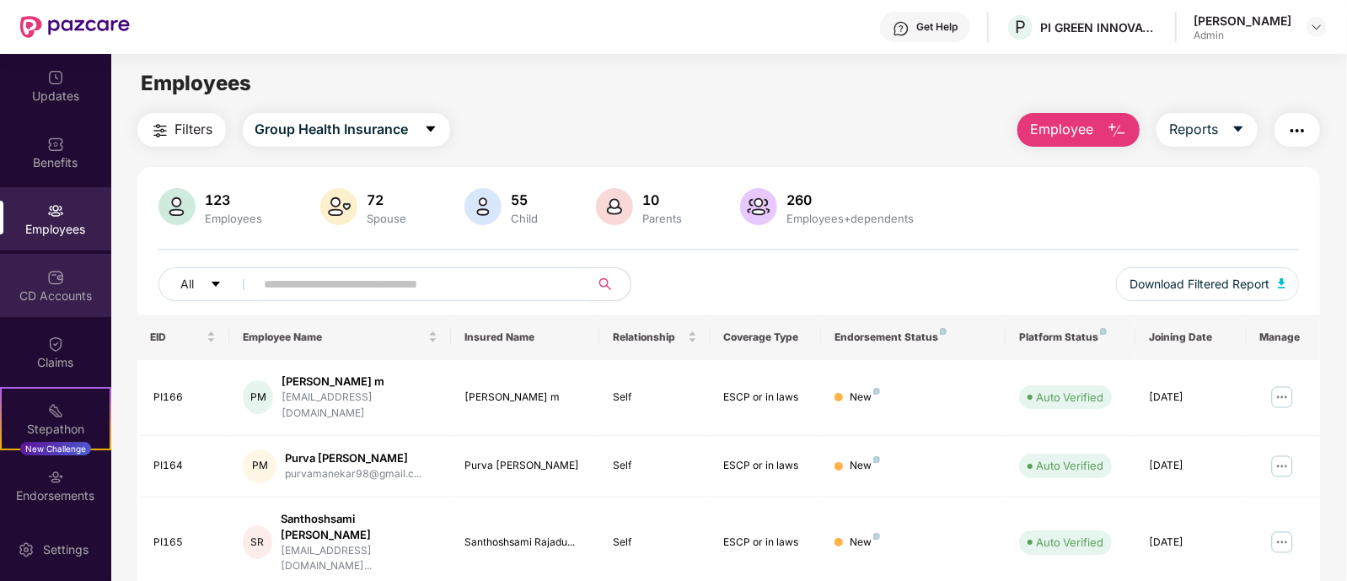
click at [42, 296] on div "CD Accounts" at bounding box center [55, 295] width 111 height 17
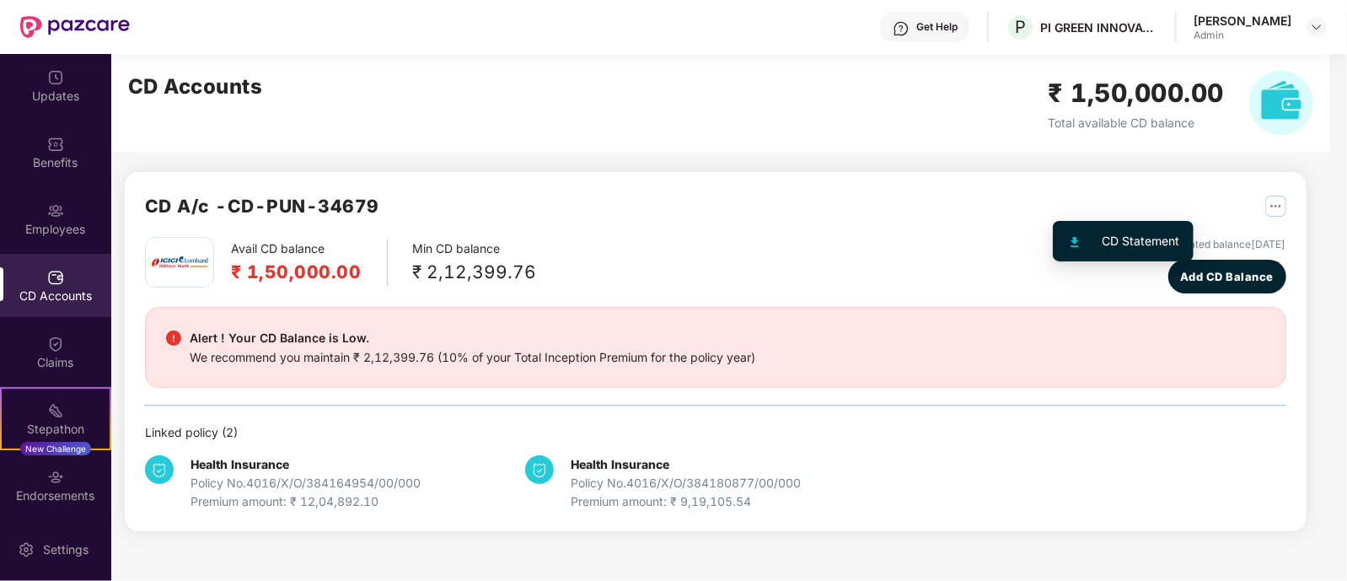
click at [1265, 201] on img "button" at bounding box center [1275, 206] width 21 height 21
click at [1114, 235] on div "CD Statement" at bounding box center [1141, 241] width 78 height 19
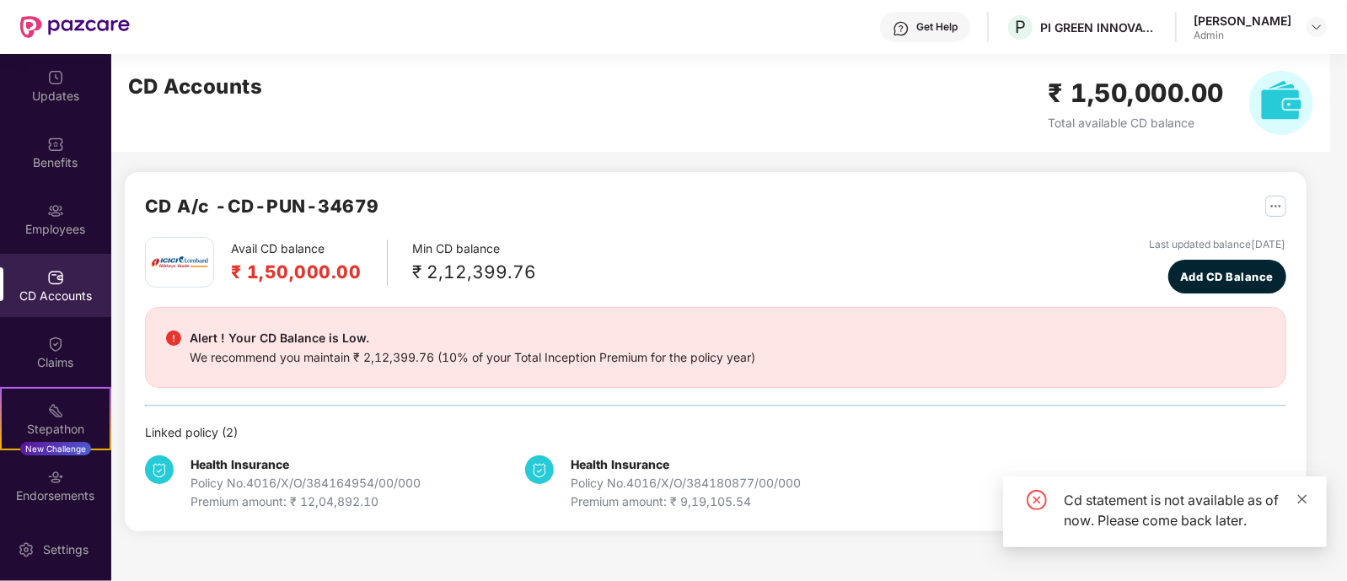
click at [1300, 504] on icon "close" at bounding box center [1302, 499] width 12 height 12
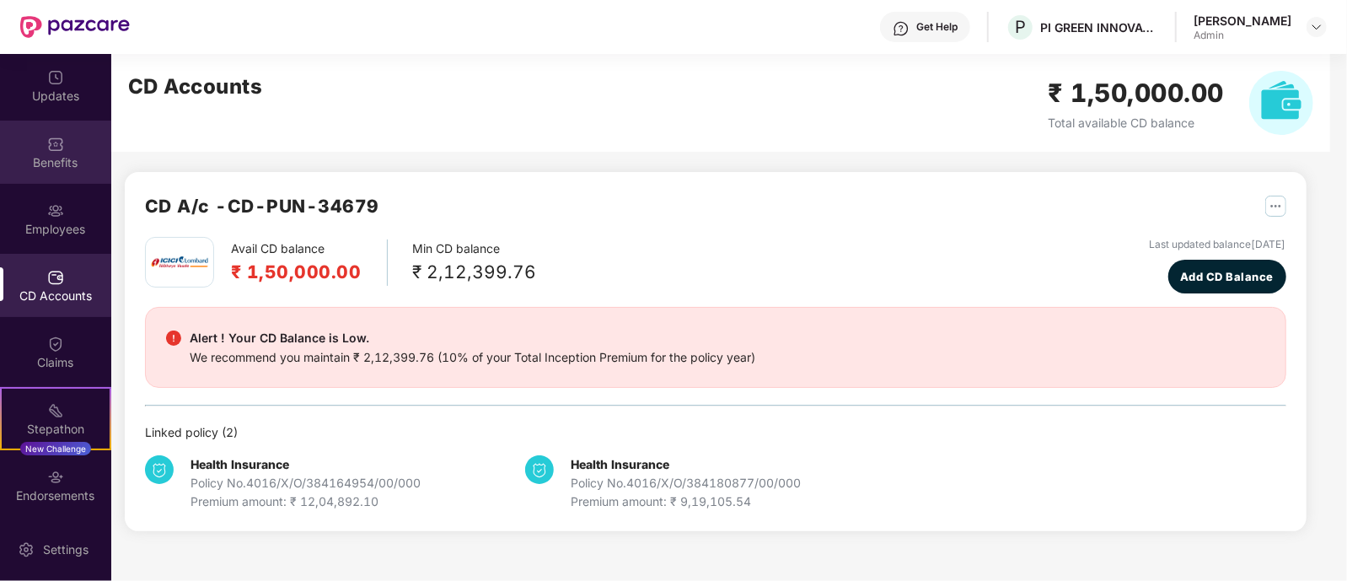
click at [67, 157] on div "Benefits" at bounding box center [55, 162] width 111 height 17
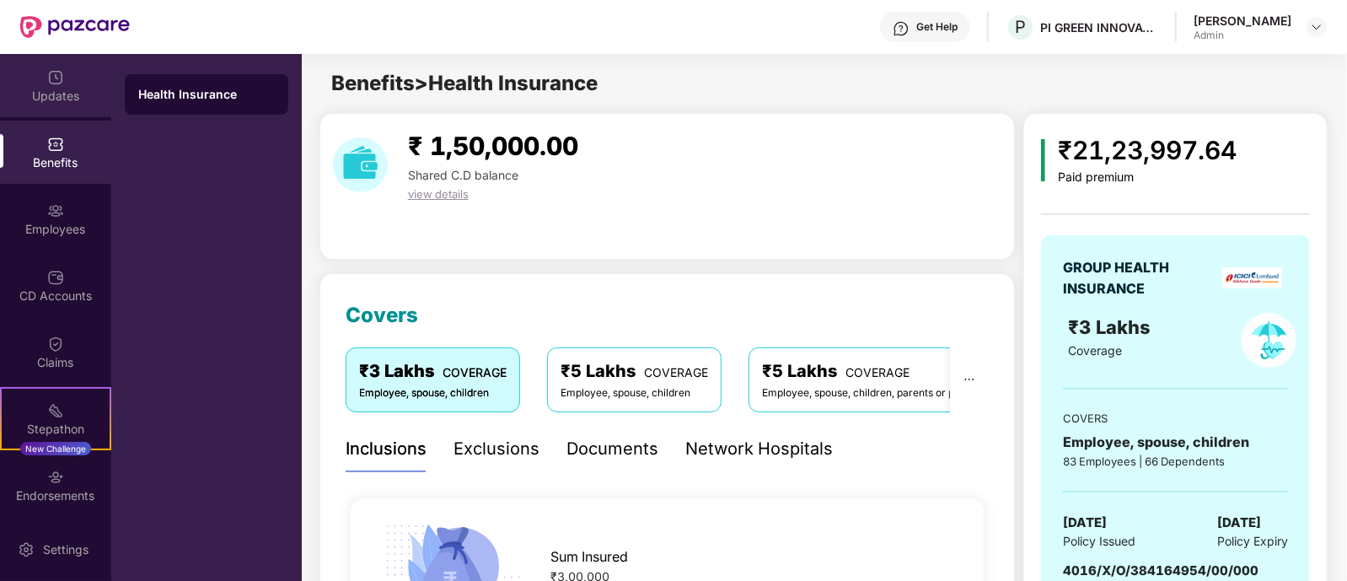
click at [45, 86] on div "Updates" at bounding box center [55, 85] width 111 height 63
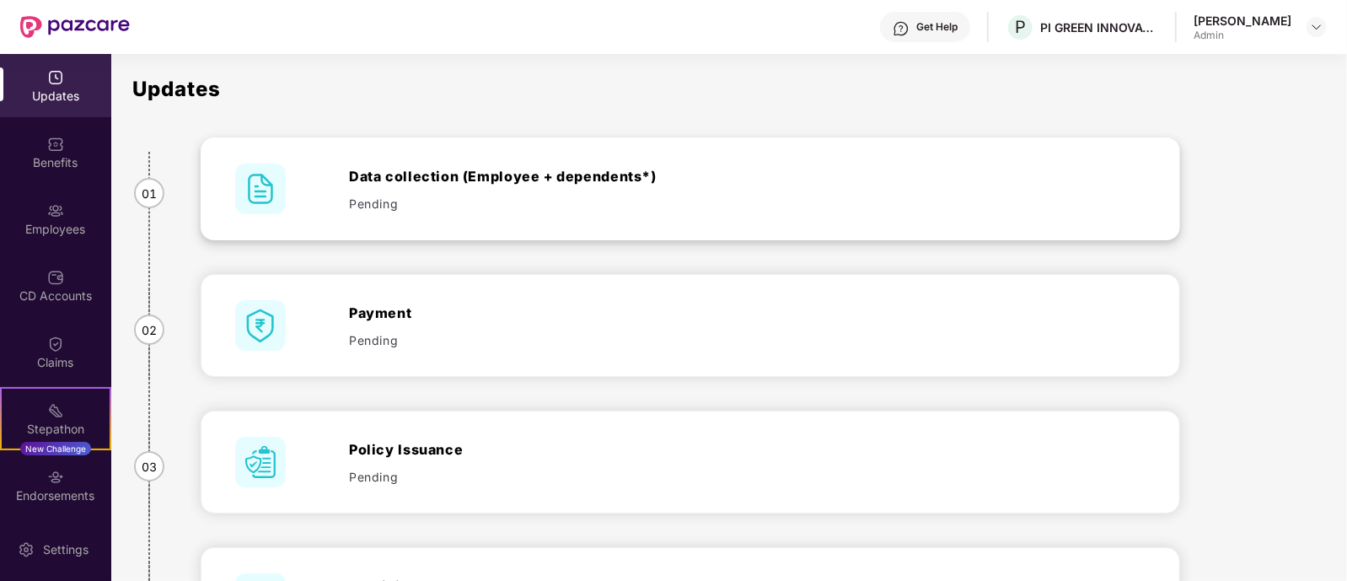
scroll to position [379, 0]
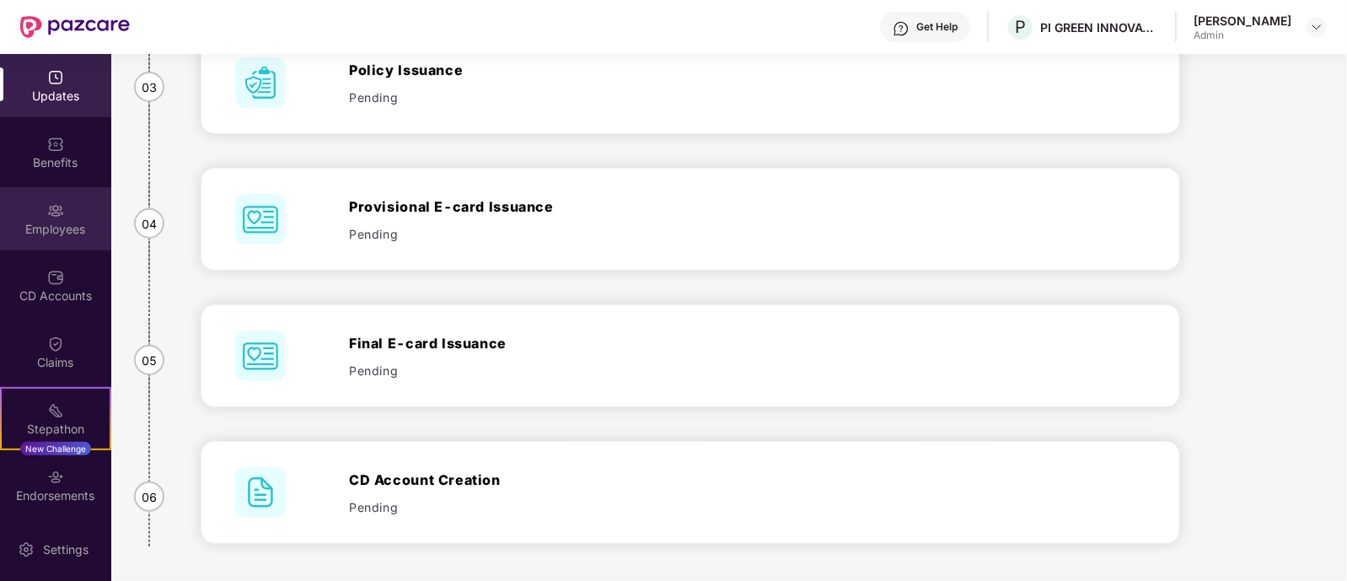
click at [41, 212] on div "Employees" at bounding box center [55, 218] width 111 height 63
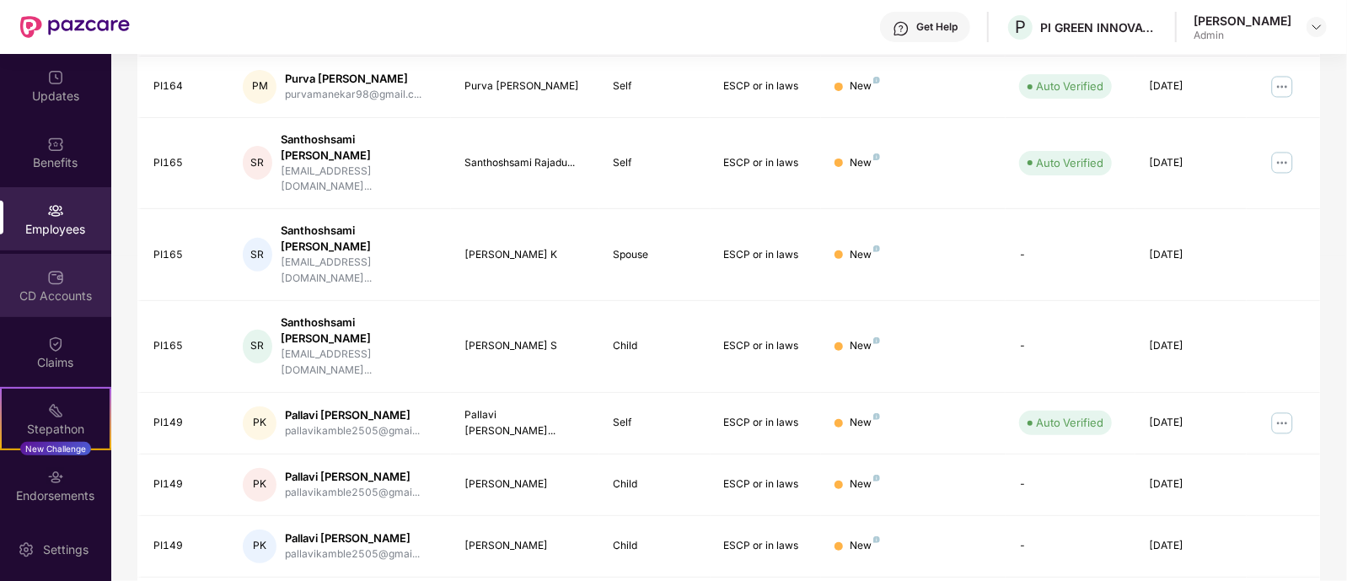
click at [41, 276] on div "CD Accounts" at bounding box center [55, 285] width 111 height 63
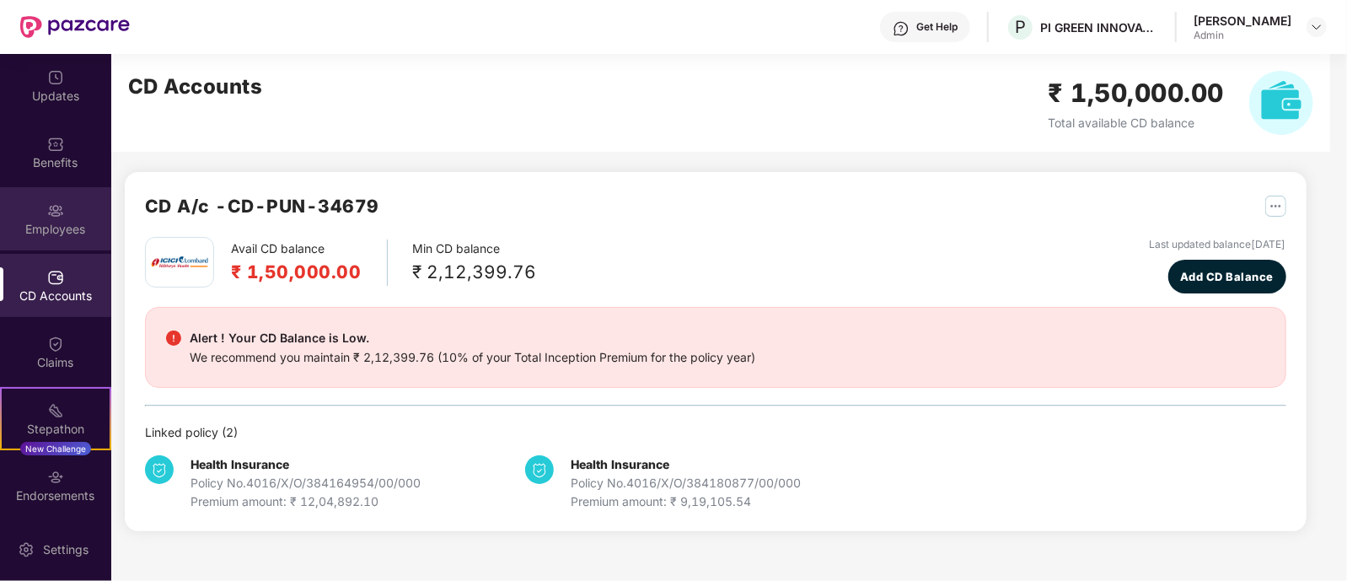
click at [56, 208] on img at bounding box center [55, 210] width 17 height 17
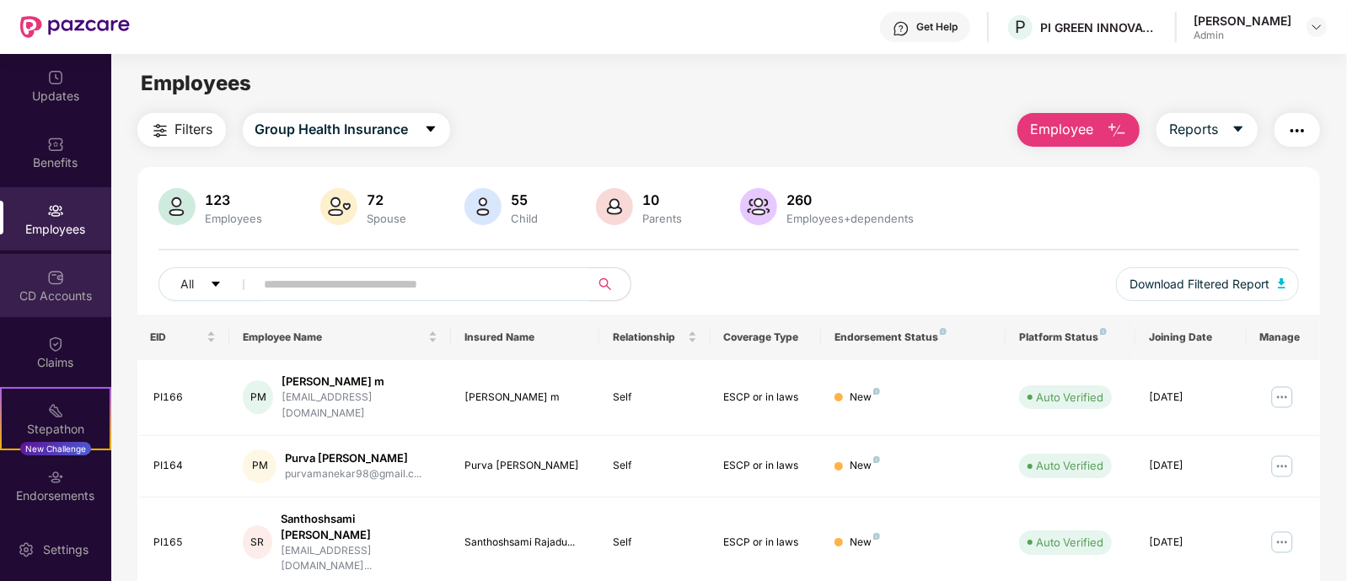
click at [47, 279] on img at bounding box center [55, 277] width 17 height 17
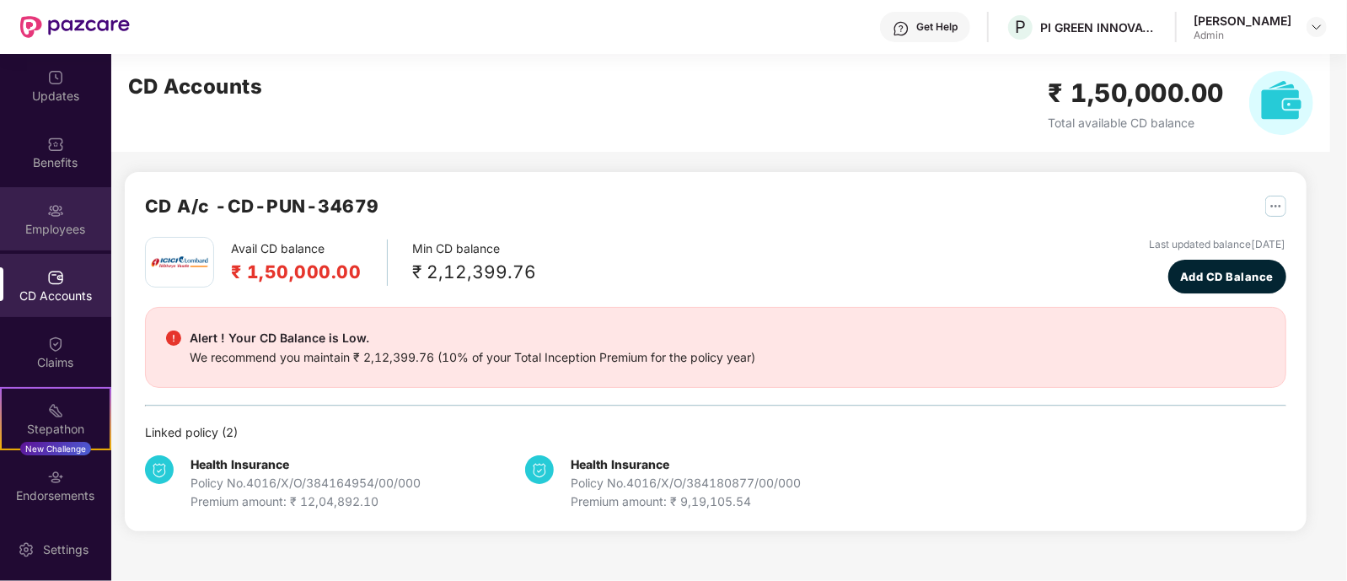
click at [45, 221] on div "Employees" at bounding box center [55, 229] width 111 height 17
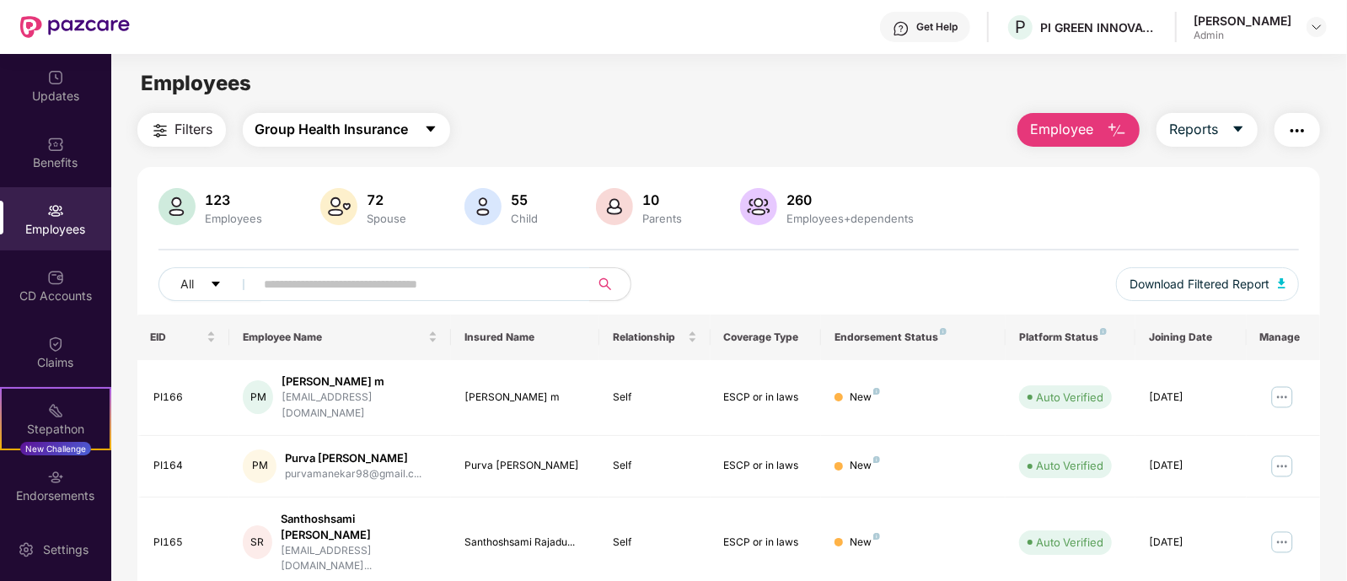
click at [381, 125] on span "Group Health Insurance" at bounding box center [331, 129] width 153 height 21
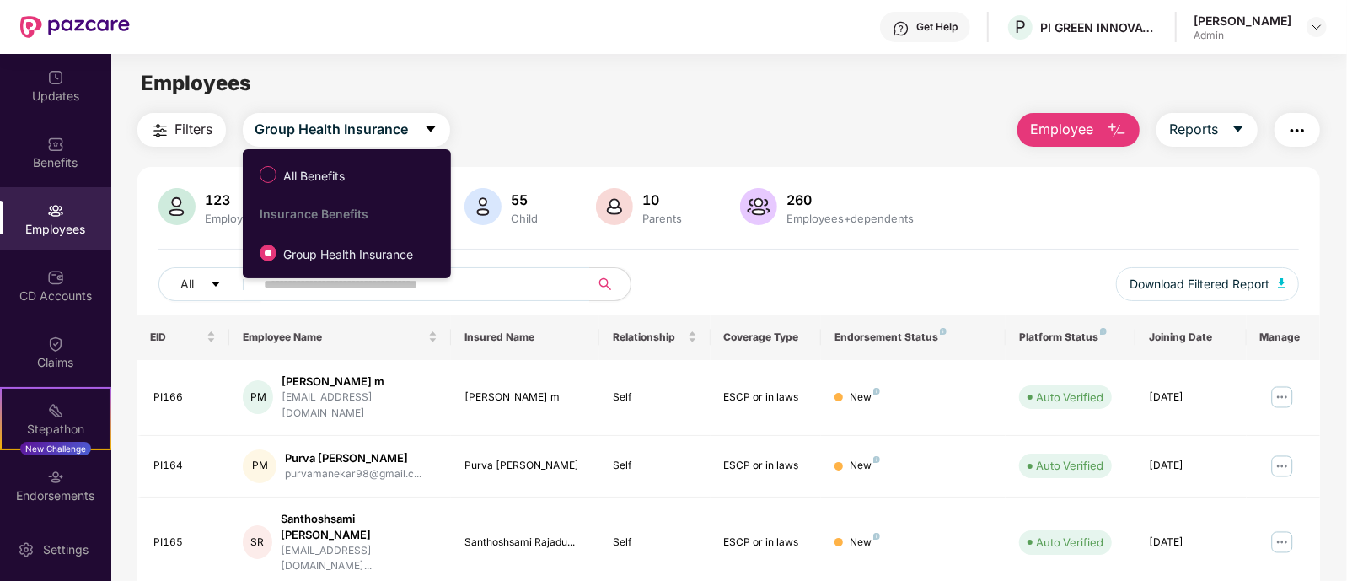
click at [303, 215] on div "Insurance Benefits" at bounding box center [352, 213] width 184 height 14
click at [1041, 201] on div "123 Employees 72 Spouse 55 Child 10 Parents 260 Employees+dependents" at bounding box center [728, 208] width 1141 height 40
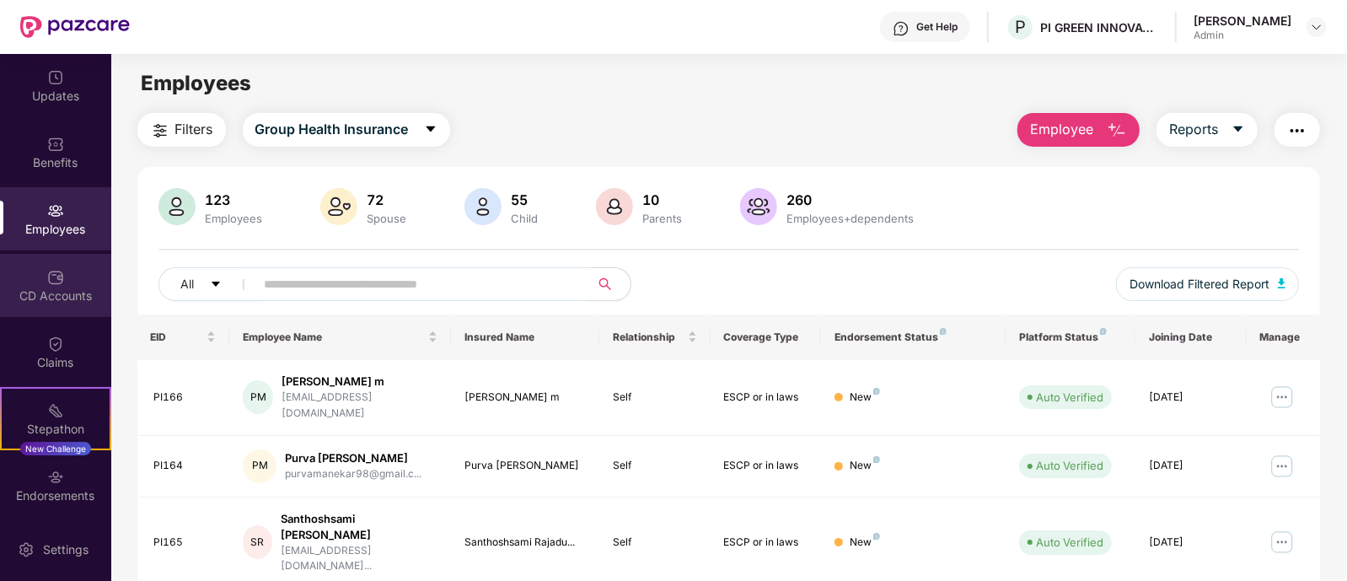
click at [43, 298] on div "CD Accounts" at bounding box center [55, 295] width 111 height 17
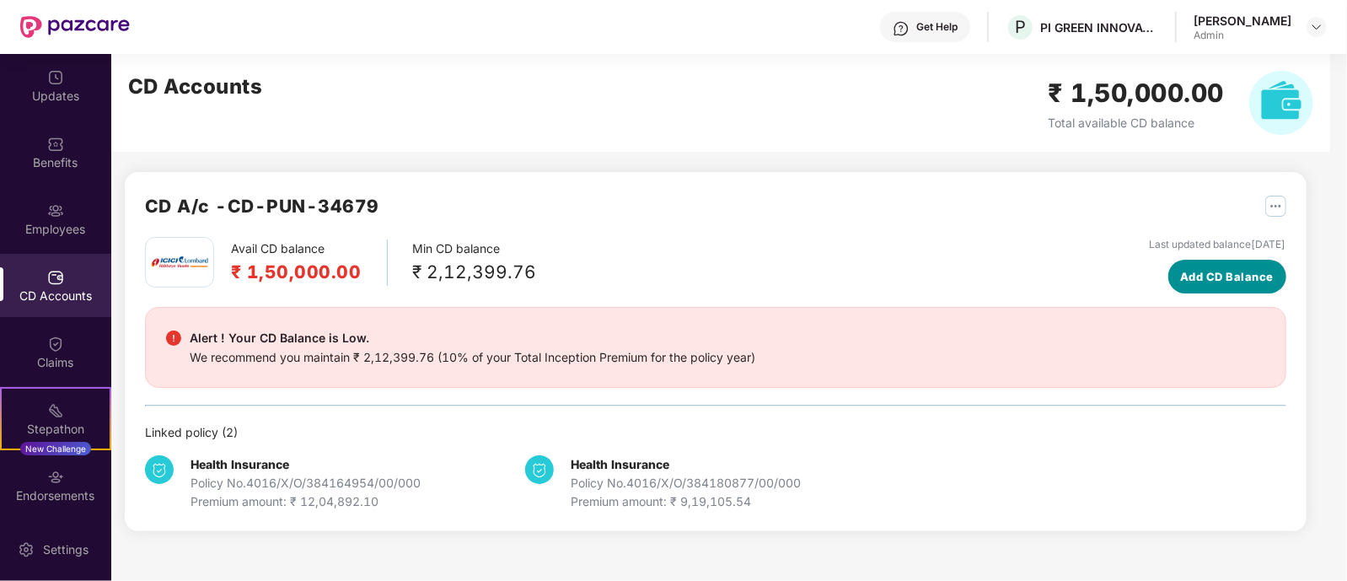
click at [1180, 279] on span "Add CD Balance" at bounding box center [1227, 276] width 94 height 17
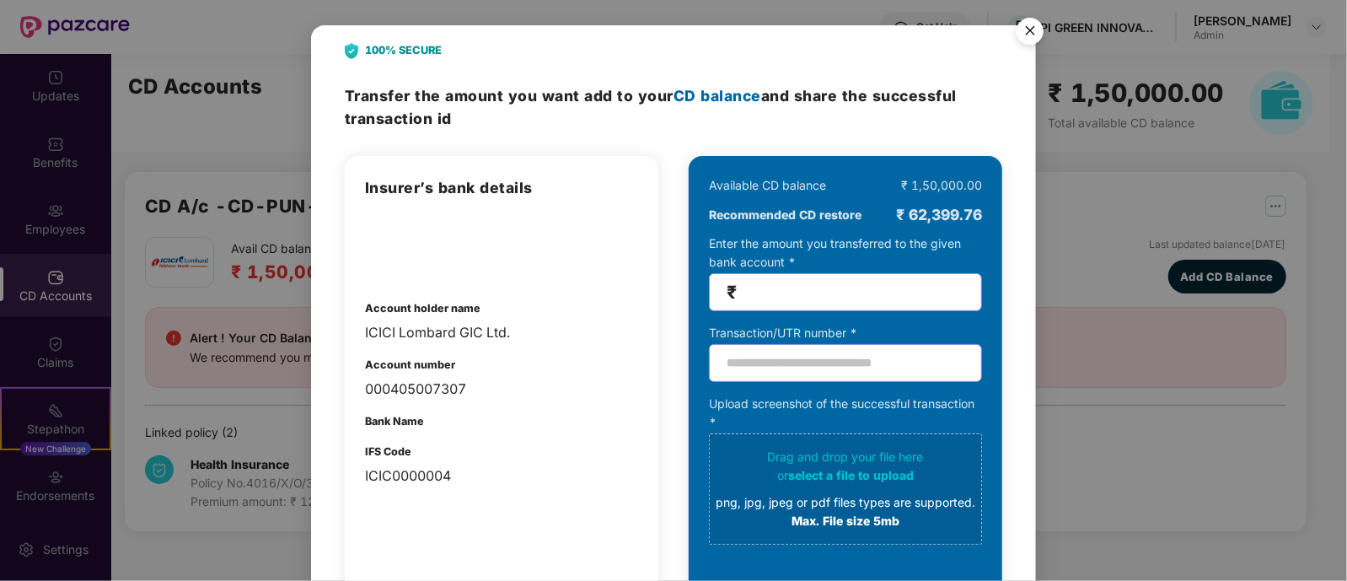
click at [1026, 30] on img "Close" at bounding box center [1029, 33] width 47 height 47
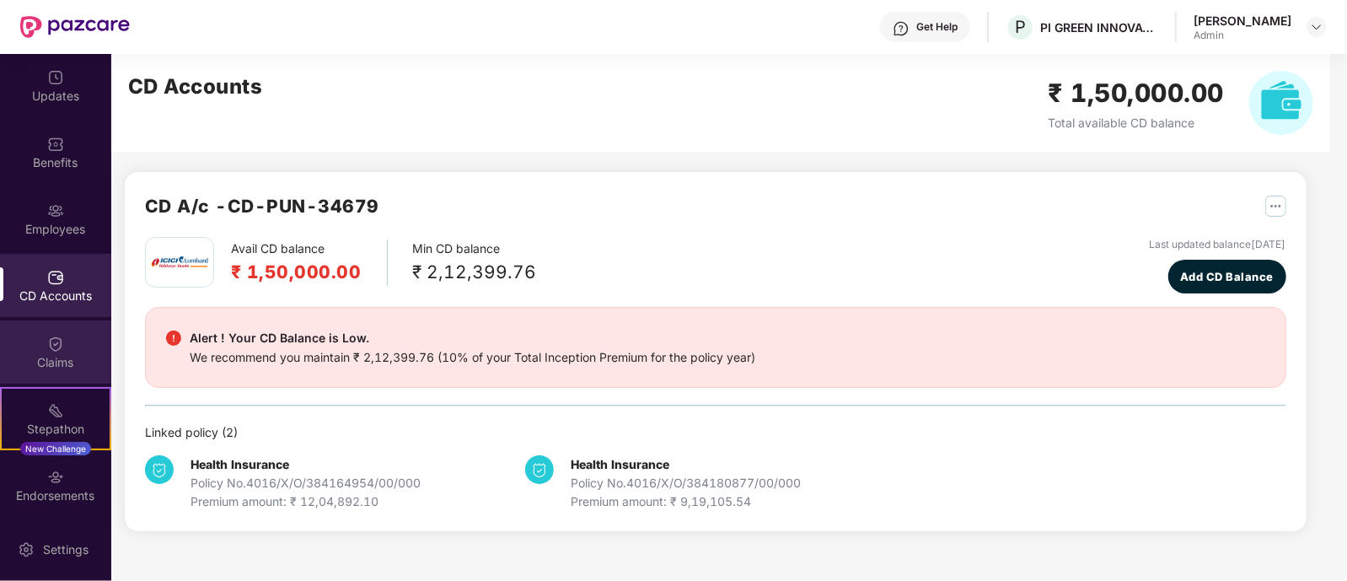
click at [47, 348] on img at bounding box center [55, 343] width 17 height 17
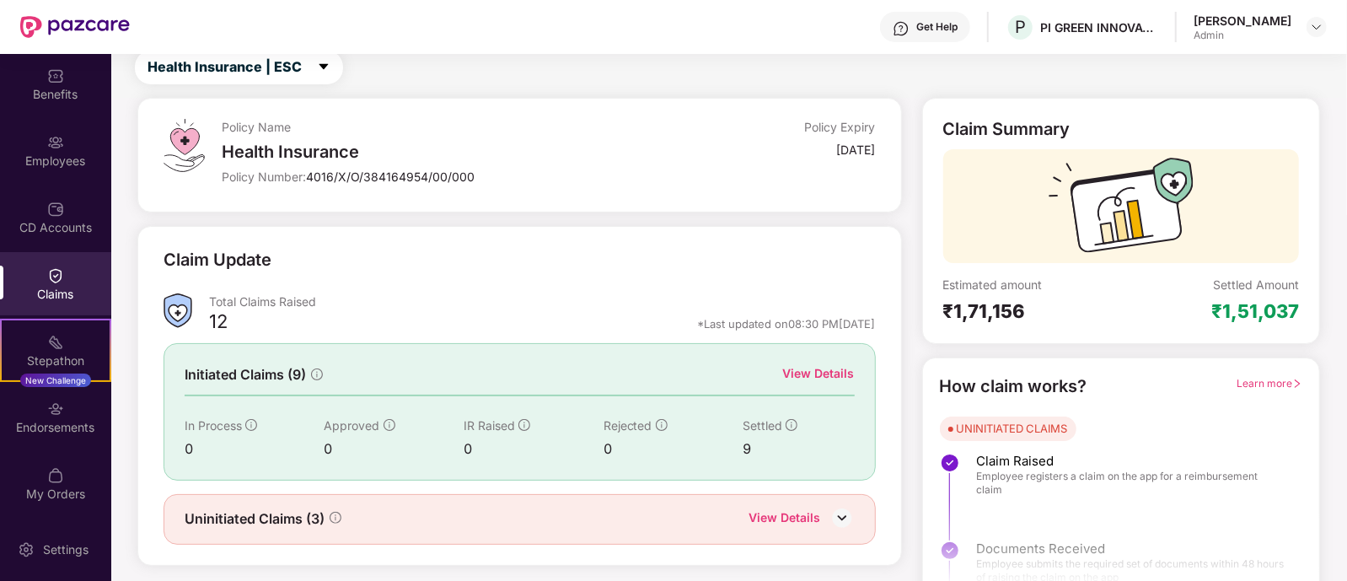
scroll to position [78, 0]
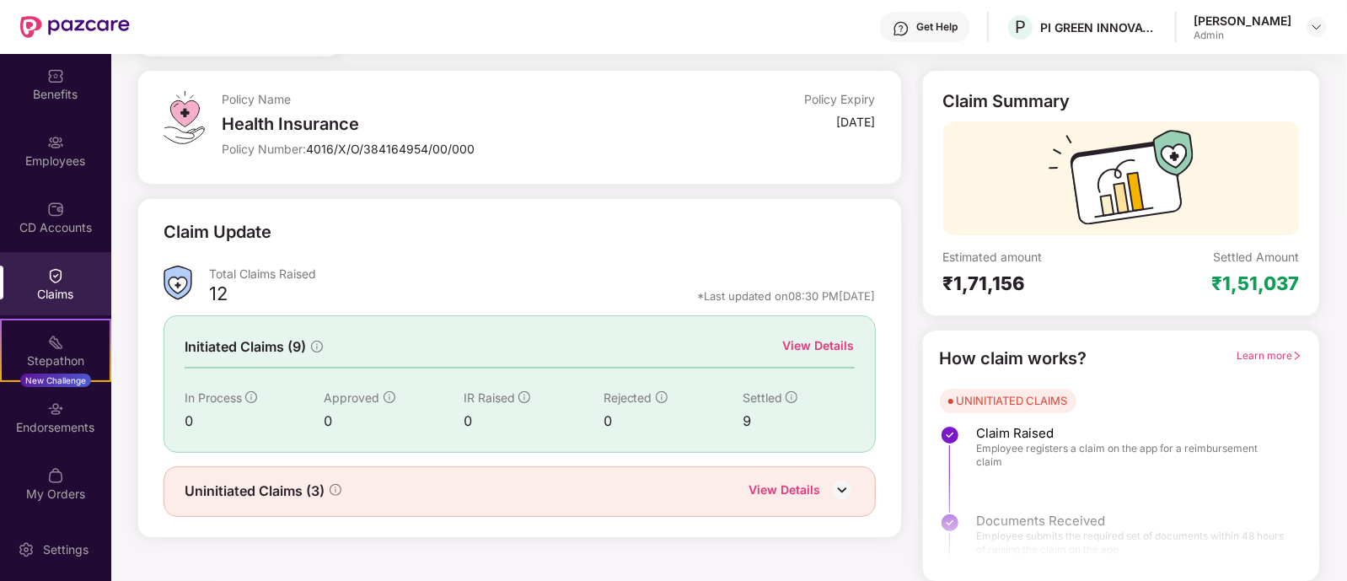
click at [844, 490] on img at bounding box center [841, 489] width 25 height 25
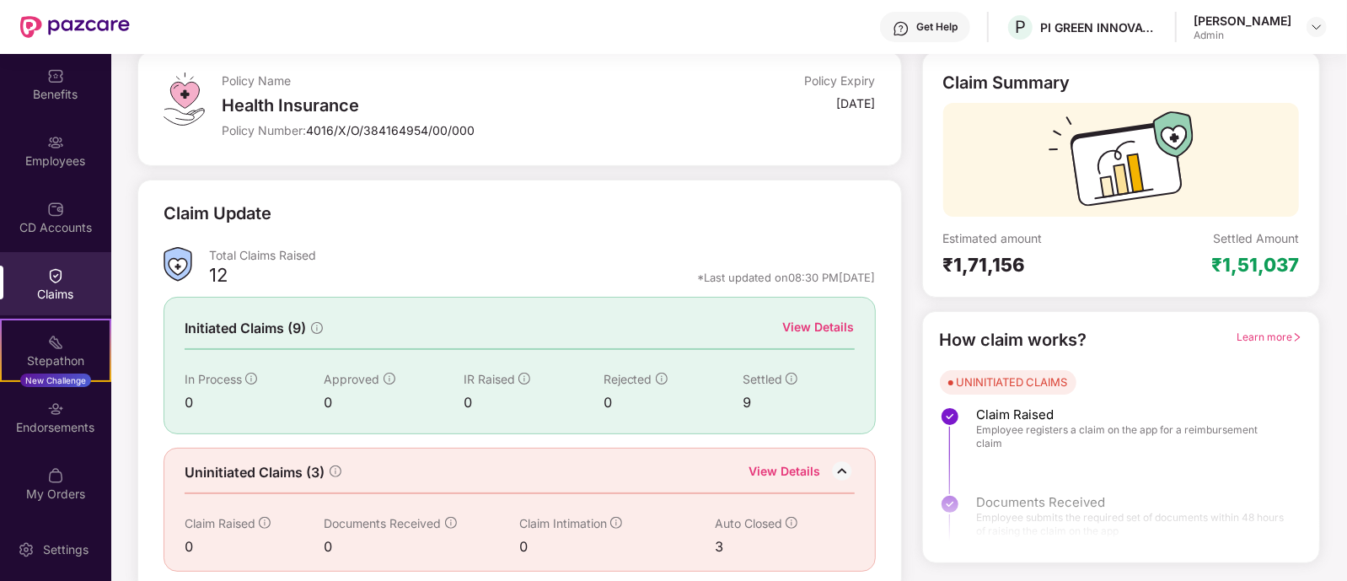
scroll to position [106, 0]
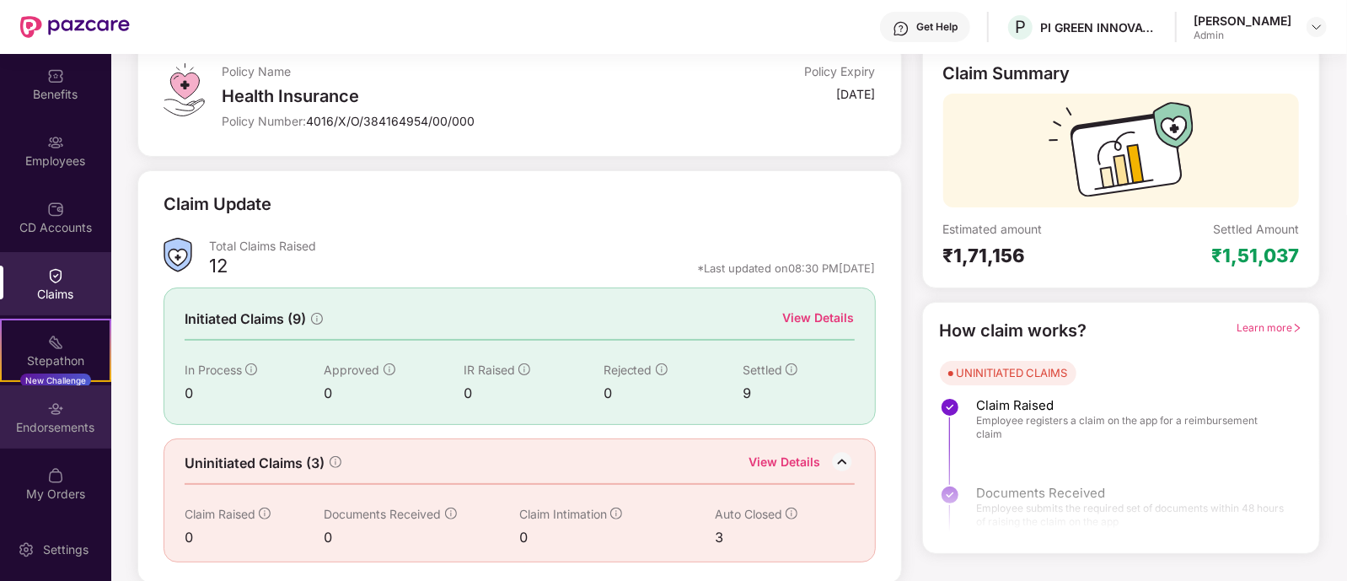
click at [42, 421] on div "Endorsements" at bounding box center [55, 427] width 111 height 17
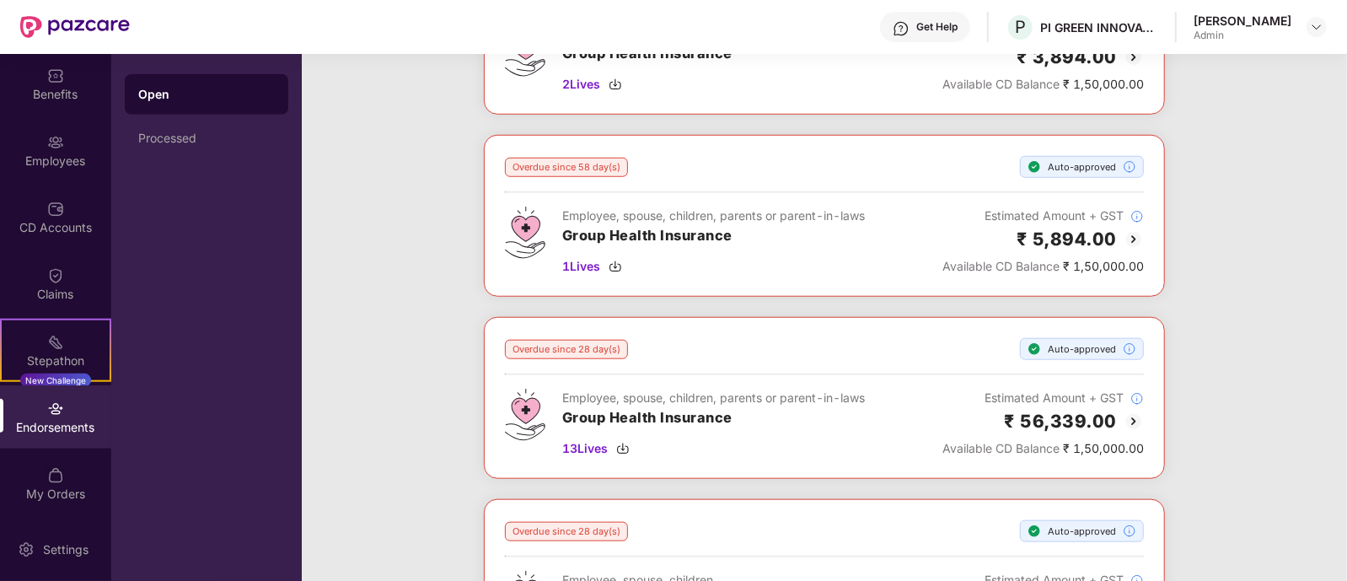
scroll to position [1363, 0]
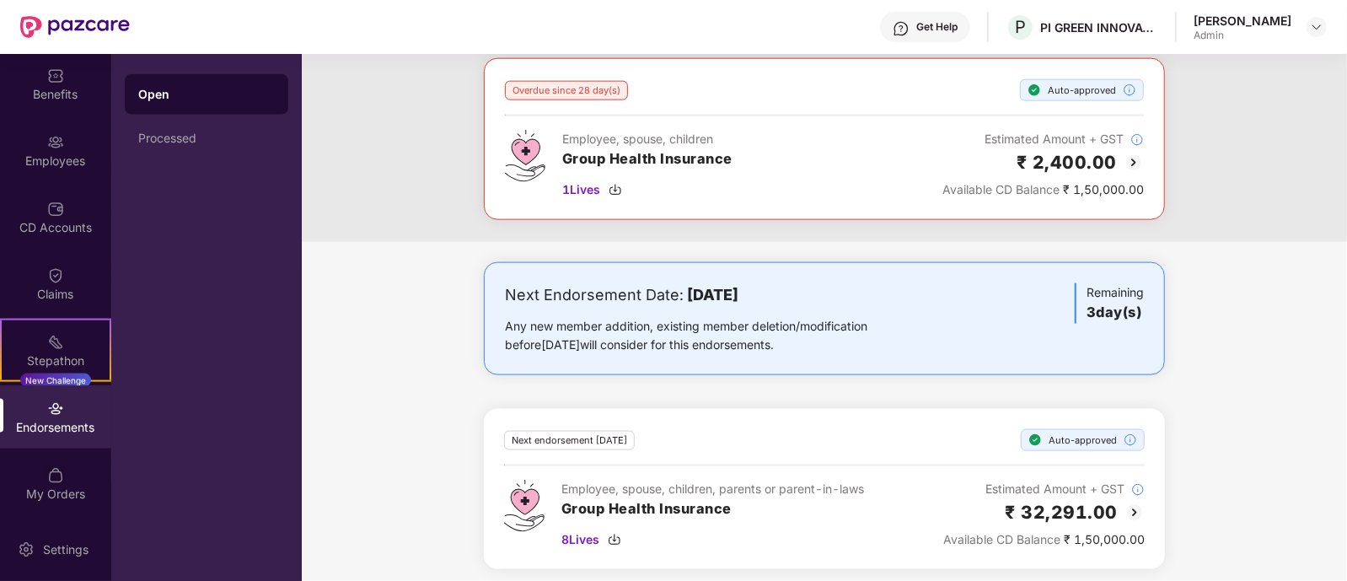
click at [42, 421] on div "Endorsements" at bounding box center [55, 427] width 111 height 17
click at [51, 477] on img at bounding box center [55, 475] width 17 height 17
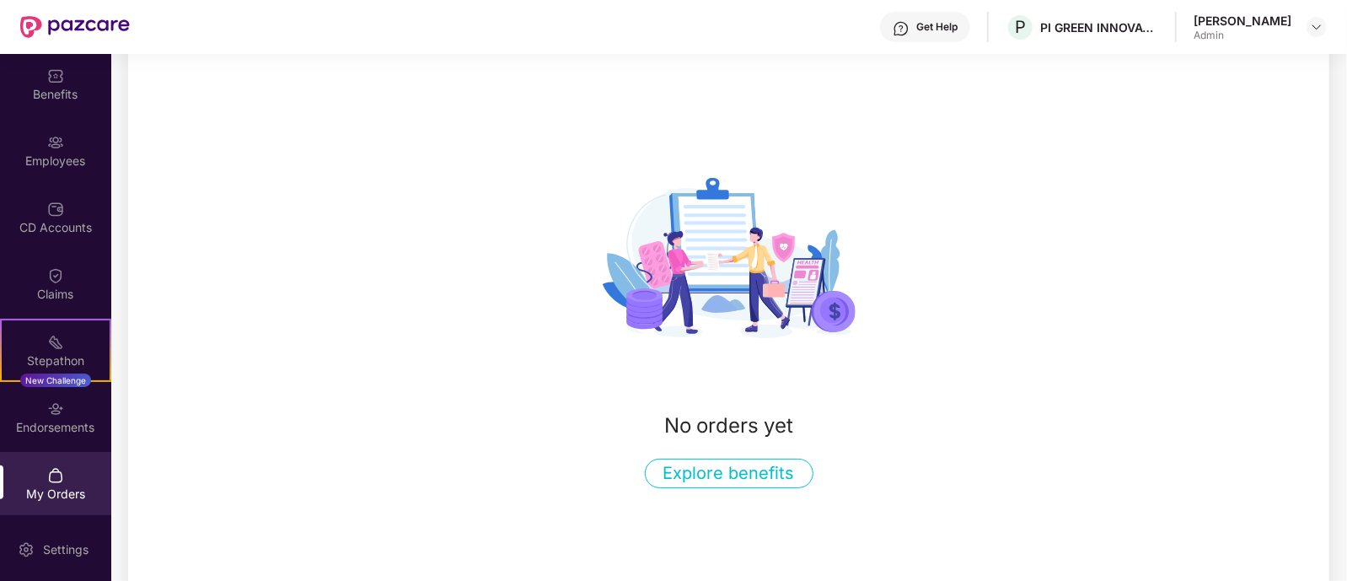
scroll to position [143, 0]
